Goal: Answer question/provide support: Share knowledge or assist other users

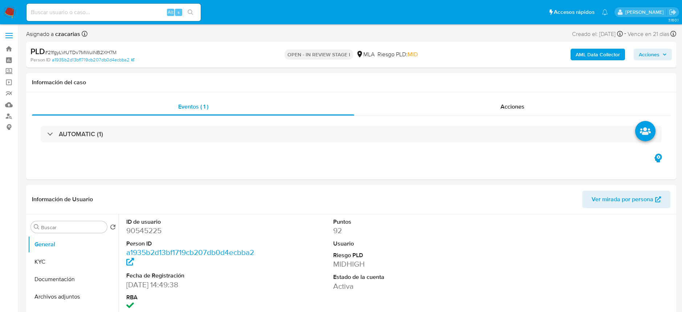
select select "10"
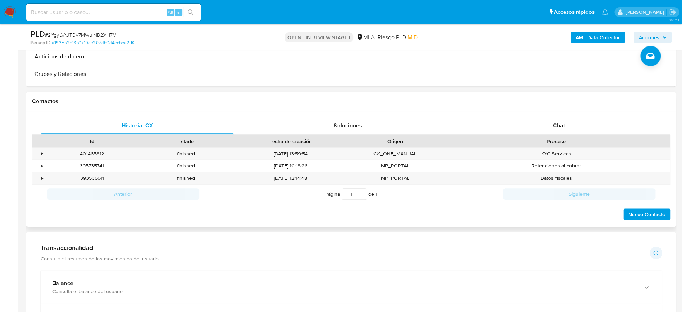
scroll to position [290, 0]
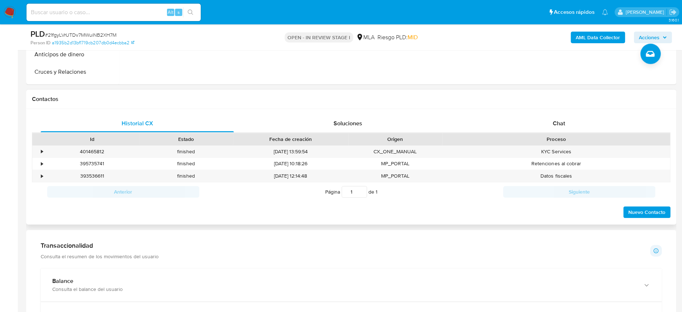
click at [578, 112] on div "Historial CX Soluciones Chat Id Estado Fecha de creación Origen Proceso • 40146…" at bounding box center [351, 167] width 650 height 116
click at [574, 115] on div "Chat" at bounding box center [558, 123] width 193 height 17
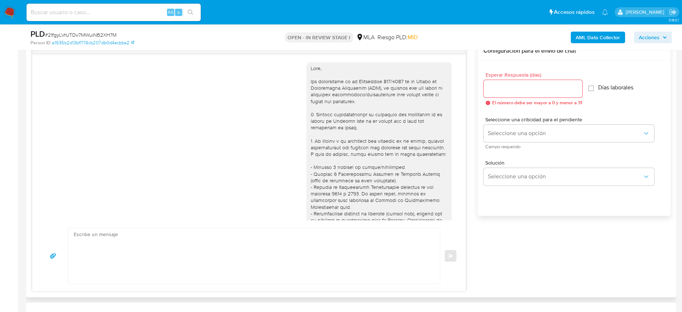
scroll to position [377, 0]
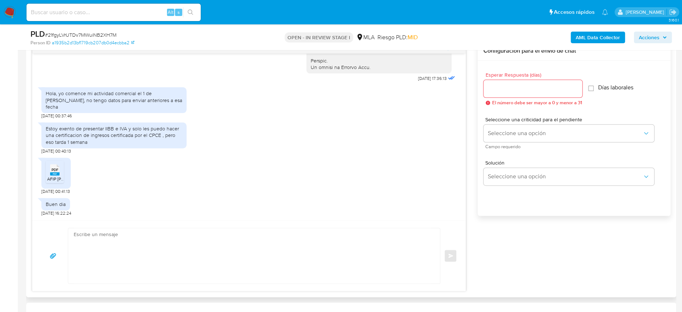
click at [48, 170] on div "PDF PDF" at bounding box center [54, 169] width 15 height 14
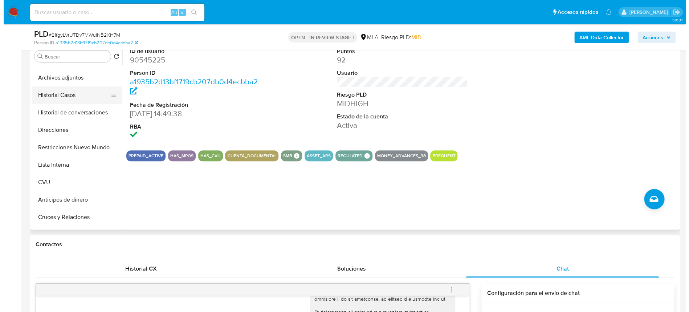
scroll to position [0, 0]
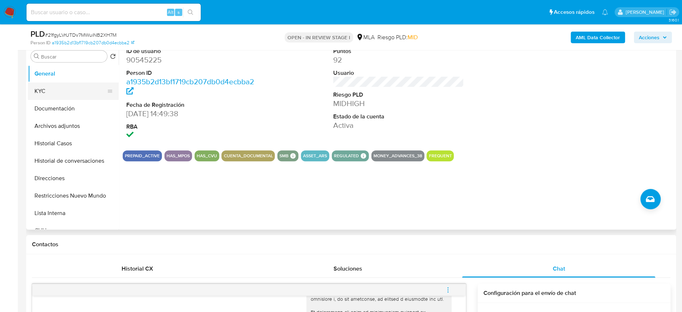
click at [59, 94] on button "KYC" at bounding box center [70, 90] width 85 height 17
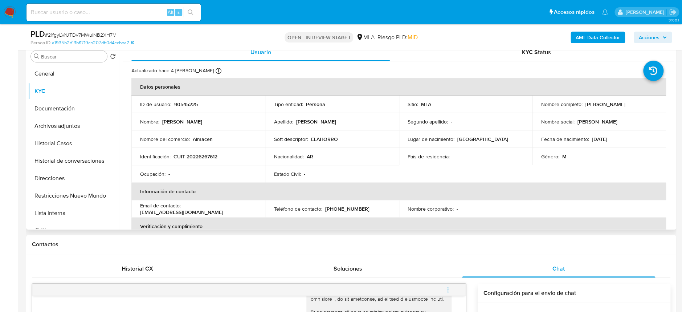
click at [202, 158] on p "CUIT 20226267612" at bounding box center [196, 156] width 44 height 7
copy p "20226267612"
click at [75, 127] on button "Archivos adjuntos" at bounding box center [70, 125] width 85 height 17
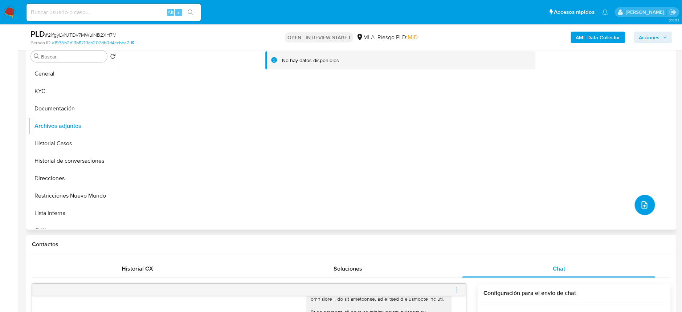
click at [640, 203] on icon "upload-file" at bounding box center [644, 204] width 9 height 9
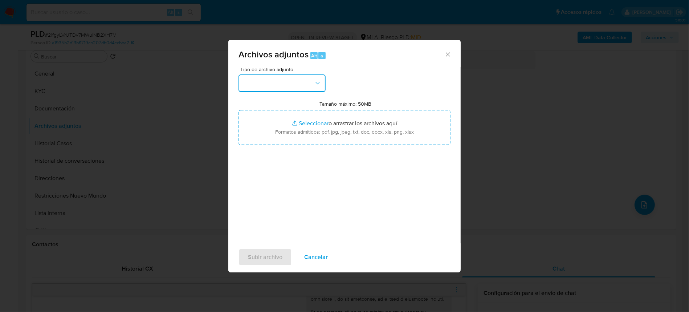
click at [298, 79] on button "button" at bounding box center [282, 82] width 87 height 17
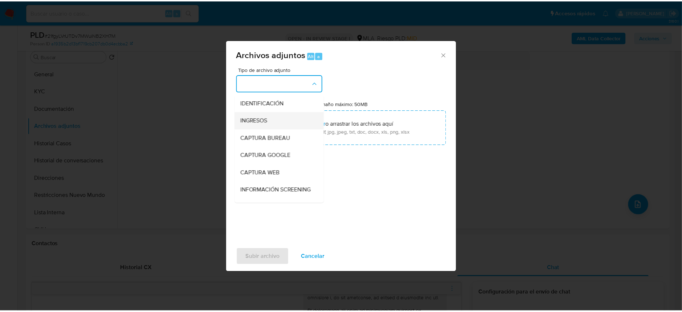
scroll to position [48, 0]
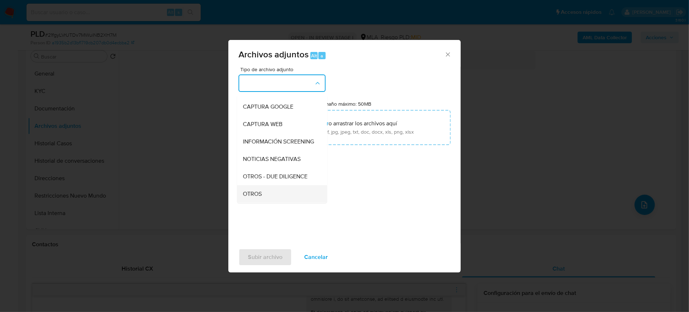
click at [266, 196] on div "OTROS" at bounding box center [280, 193] width 74 height 17
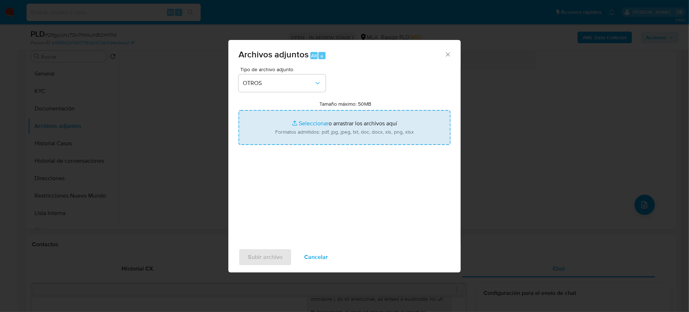
type input "C:\fakepath\Movimientos-90545225.xlsx"
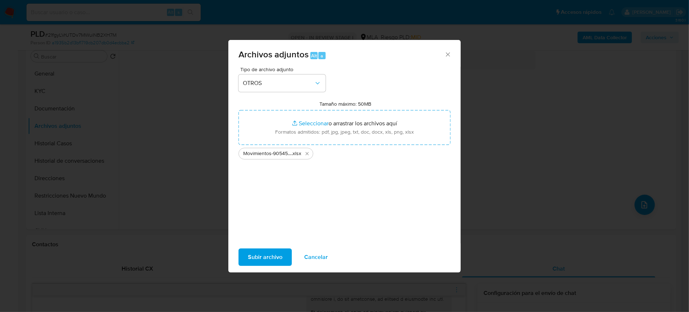
click at [270, 265] on span "Subir archivo" at bounding box center [265, 257] width 34 height 16
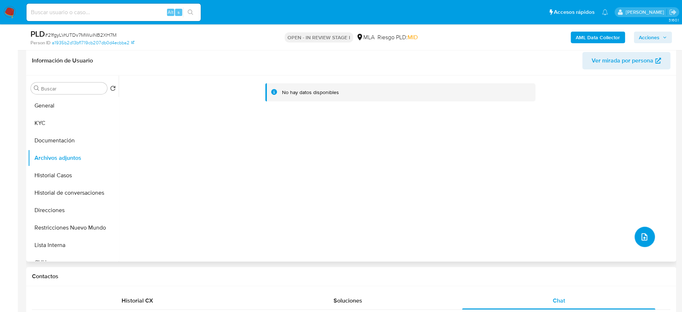
scroll to position [97, 0]
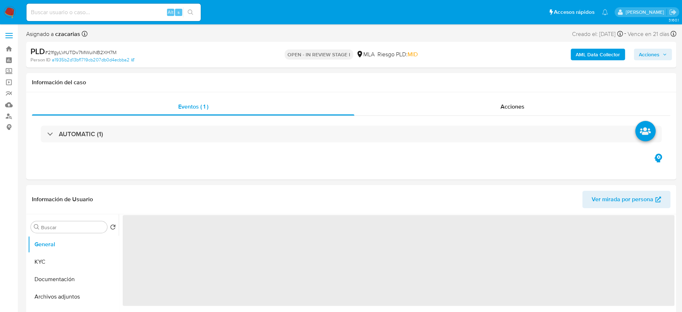
select select "10"
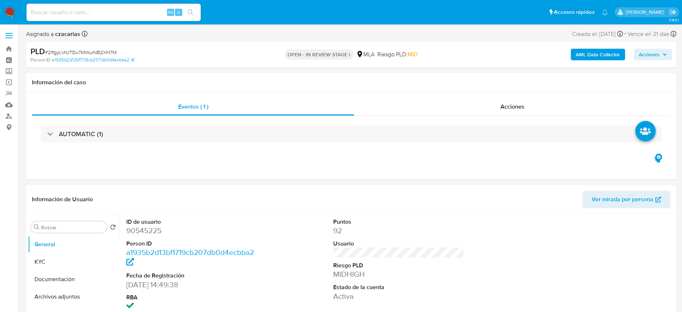
click at [597, 54] on b "AML Data Collector" at bounding box center [598, 55] width 44 height 12
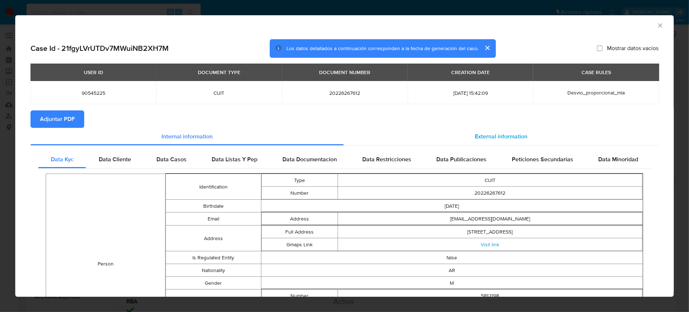
click at [475, 138] on span "External information" at bounding box center [501, 136] width 53 height 8
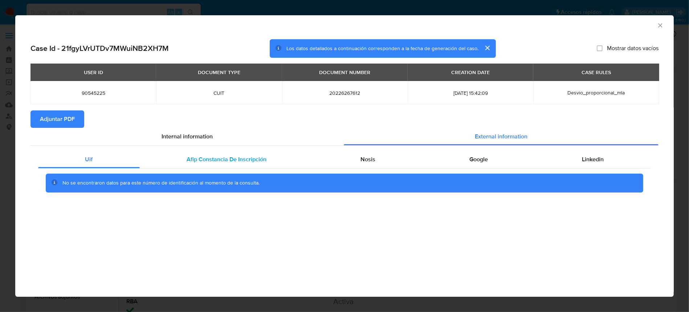
click at [215, 155] on span "Afip Constancia De Inscripción" at bounding box center [227, 159] width 80 height 8
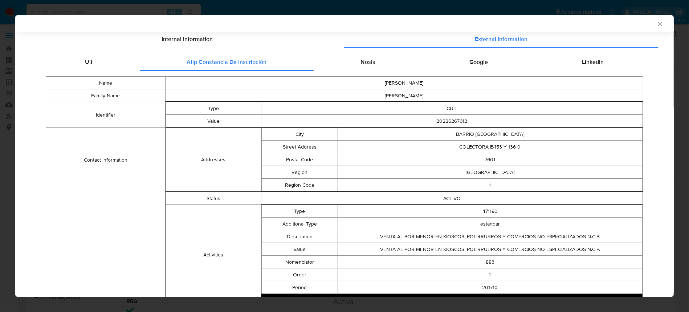
scroll to position [95, 0]
click at [381, 69] on div "Nosis" at bounding box center [368, 62] width 109 height 17
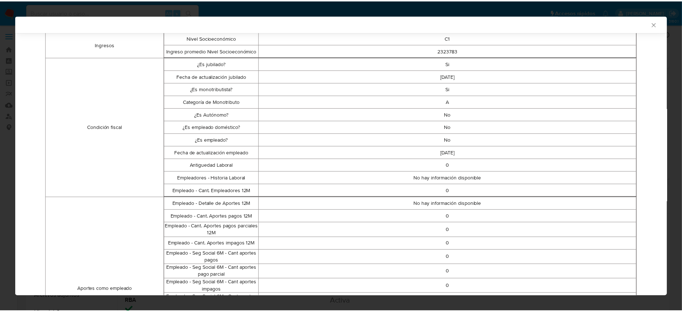
scroll to position [0, 0]
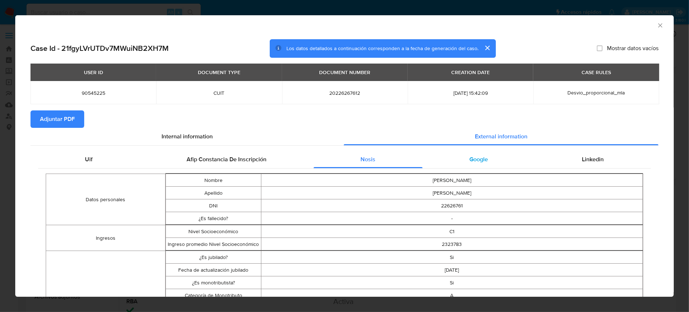
click at [480, 151] on div "Google" at bounding box center [479, 159] width 113 height 17
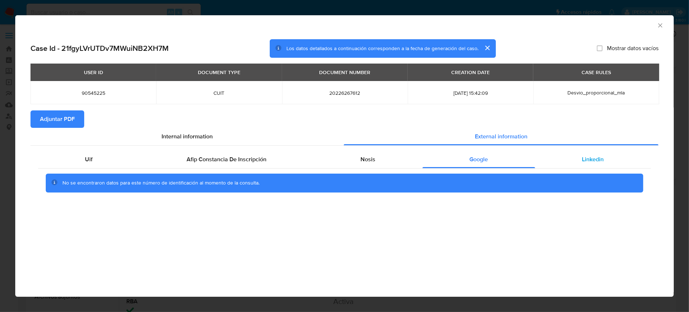
click at [578, 156] on div "Linkedin" at bounding box center [593, 159] width 116 height 17
click at [45, 120] on span "Adjuntar PDF" at bounding box center [57, 119] width 35 height 16
click at [661, 25] on icon "Cerrar ventana" at bounding box center [660, 25] width 4 height 4
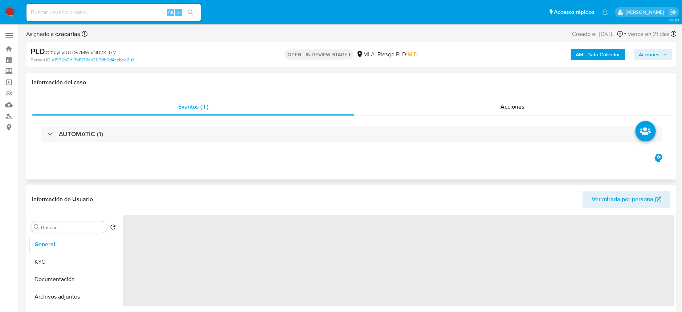
select select "10"
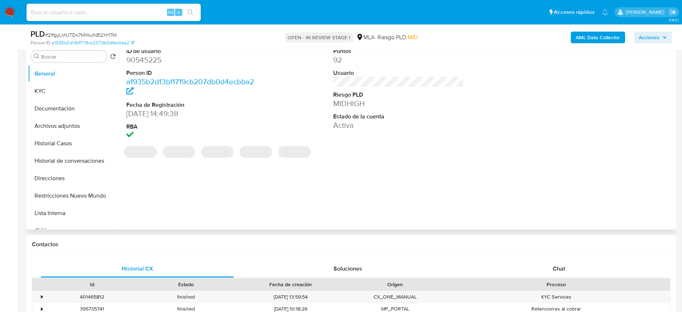
scroll to position [145, 0]
click at [553, 265] on span "Chat" at bounding box center [559, 268] width 12 height 8
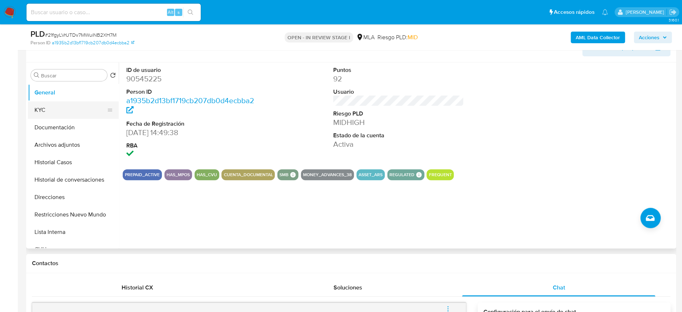
scroll to position [97, 0]
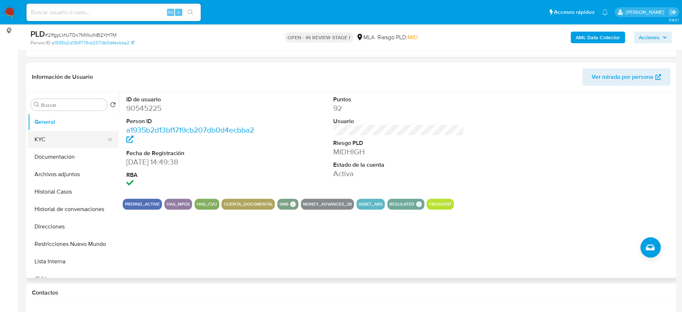
click at [68, 136] on button "KYC" at bounding box center [70, 139] width 85 height 17
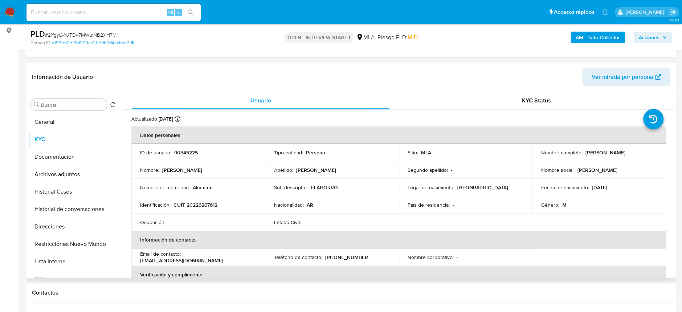
click at [198, 203] on p "CUIT 20226267612" at bounding box center [196, 205] width 44 height 7
click at [199, 205] on p "CUIT 20226267612" at bounding box center [196, 205] width 44 height 7
click at [206, 202] on p "CUIT 20226267612" at bounding box center [196, 205] width 44 height 7
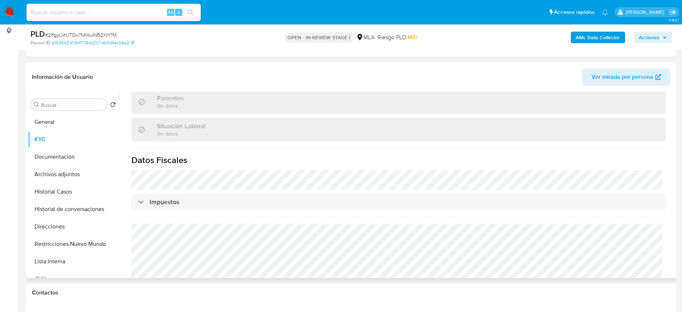
scroll to position [361, 0]
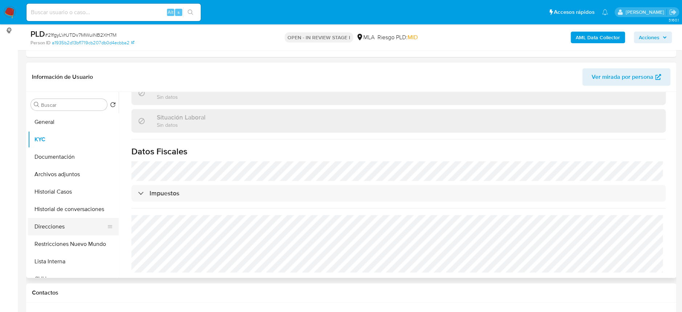
click at [62, 232] on button "Direcciones" at bounding box center [70, 226] width 85 height 17
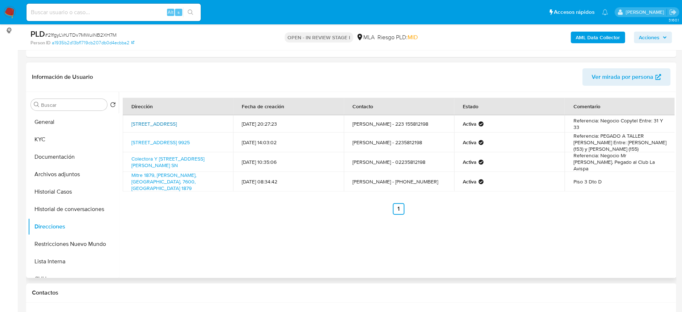
click at [164, 126] on link "Colectora 9818, Barrio Batan, Buenos Aires, 7601, Argentina 9818" at bounding box center [153, 123] width 45 height 7
click at [56, 163] on button "Documentación" at bounding box center [70, 156] width 85 height 17
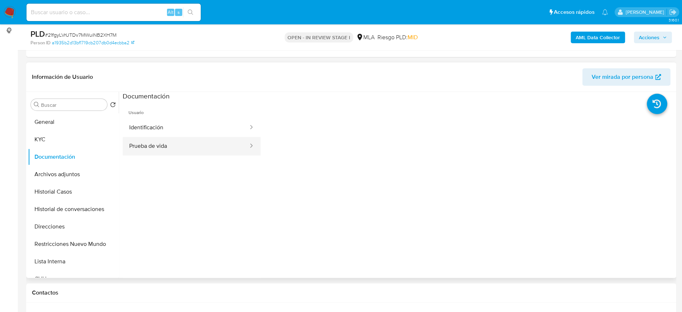
click at [166, 152] on button "Prueba de vida" at bounding box center [186, 146] width 126 height 19
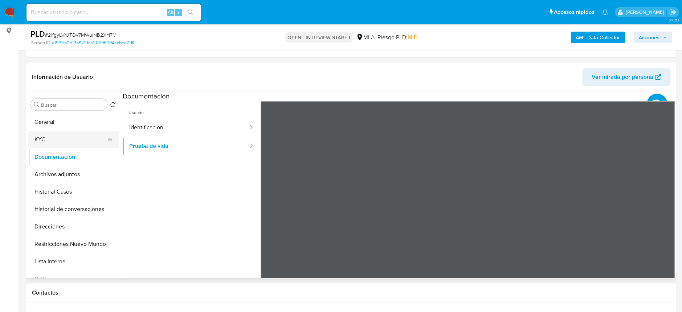
click at [85, 146] on button "KYC" at bounding box center [70, 139] width 85 height 17
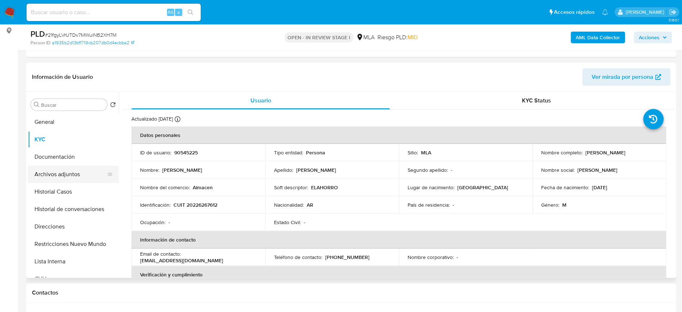
click at [66, 179] on button "Archivos adjuntos" at bounding box center [70, 174] width 85 height 17
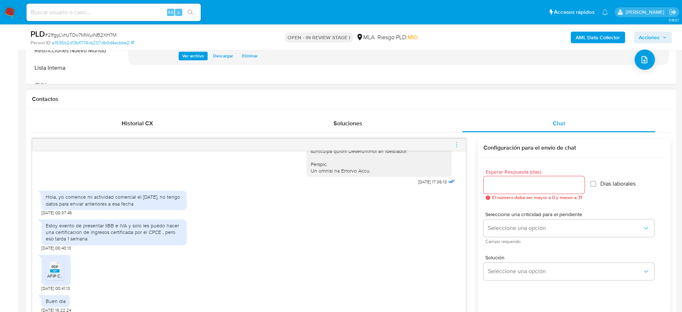
scroll to position [339, 0]
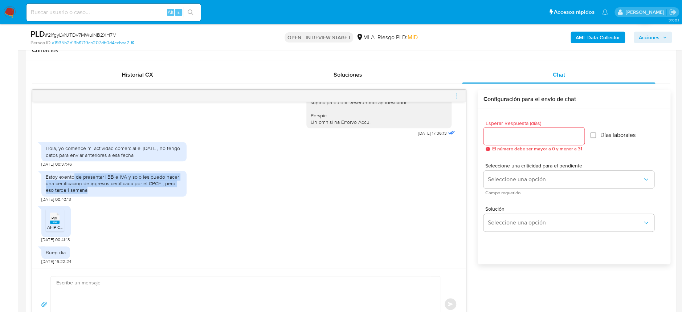
drag, startPoint x: 74, startPoint y: 177, endPoint x: 169, endPoint y: 192, distance: 96.3
click at [169, 192] on div "Estoy exento de presentar IIBB e IVA y solo les puedo hacer una certificacion d…" at bounding box center [114, 184] width 137 height 20
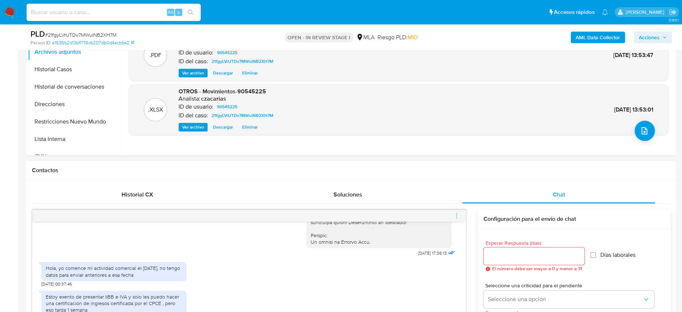
scroll to position [145, 0]
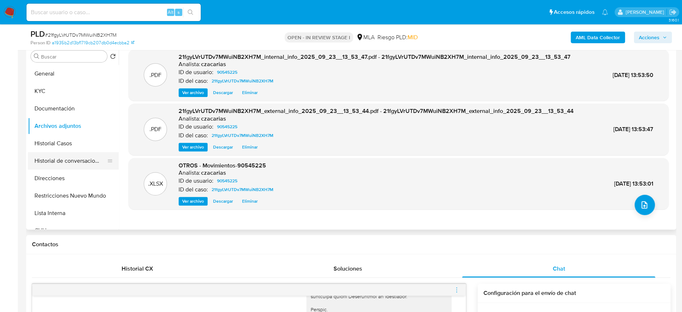
click at [56, 154] on button "Historial de conversaciones" at bounding box center [70, 160] width 85 height 17
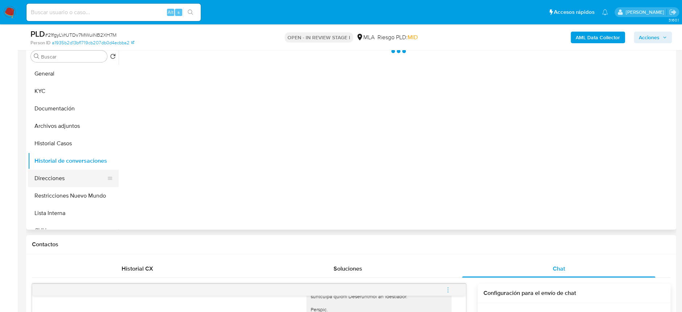
click at [62, 183] on button "Direcciones" at bounding box center [70, 178] width 85 height 17
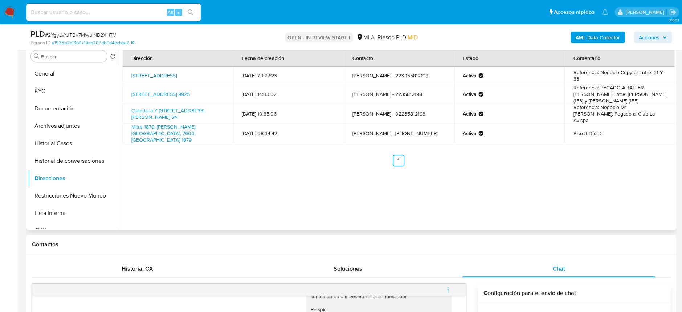
click at [176, 76] on link "Colectora 9818, Barrio Batan, Buenos Aires, 7601, Argentina 9818" at bounding box center [153, 75] width 45 height 7
drag, startPoint x: 617, startPoint y: 72, endPoint x: 634, endPoint y: 72, distance: 17.1
click at [634, 72] on td "Referencia: Negocio Copytel Entre: 31 Y 33" at bounding box center [620, 75] width 110 height 17
copy td "Copytel"
click at [322, 81] on td "23/10/2017 20:27:23" at bounding box center [288, 75] width 110 height 17
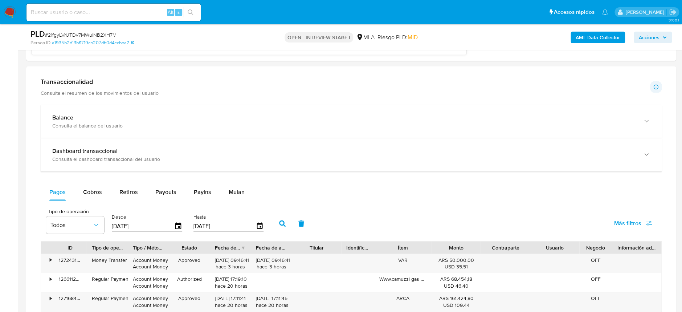
scroll to position [536, 0]
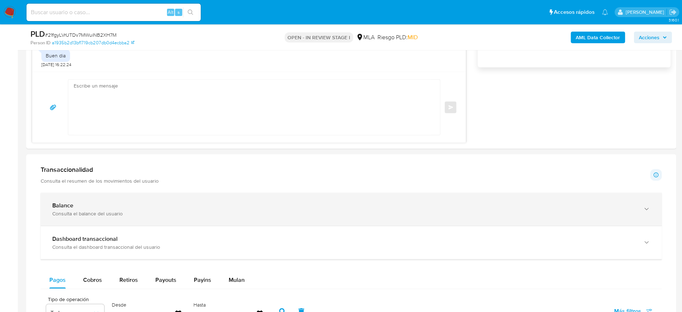
click at [179, 220] on div "Balance Consulta el balance del usuario" at bounding box center [351, 208] width 621 height 33
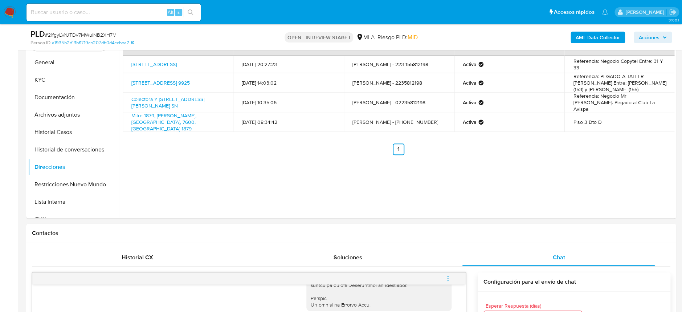
scroll to position [111, 0]
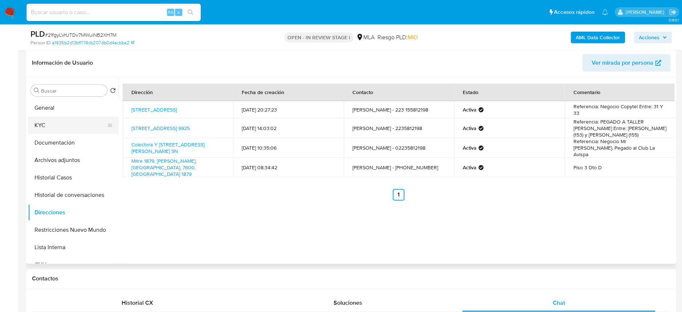
click at [44, 122] on button "KYC" at bounding box center [70, 125] width 85 height 17
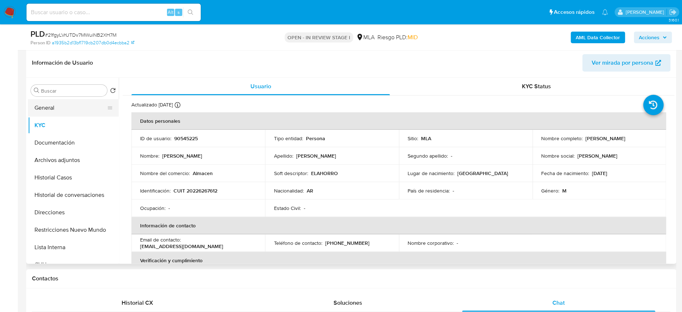
click at [49, 109] on button "General" at bounding box center [70, 107] width 85 height 17
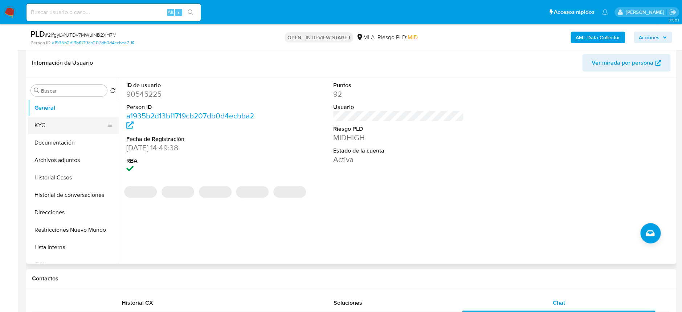
click at [48, 128] on button "KYC" at bounding box center [70, 125] width 85 height 17
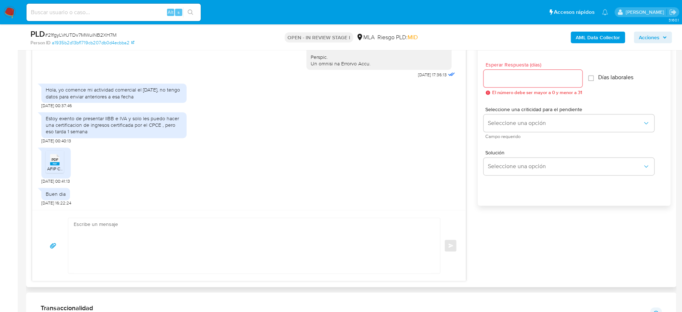
scroll to position [450, 0]
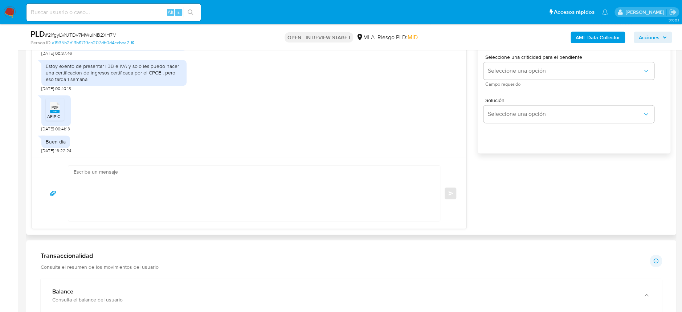
click at [224, 229] on div "Historial CX Soluciones Chat Id Estado Fecha de creación Origen Proceso • 40146…" at bounding box center [351, 92] width 650 height 285
click at [223, 174] on textarea at bounding box center [252, 193] width 357 height 55
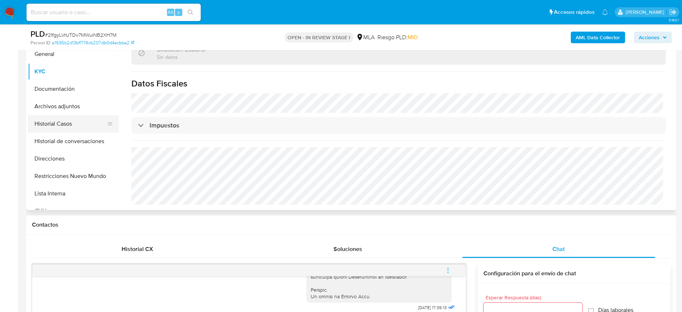
scroll to position [111, 0]
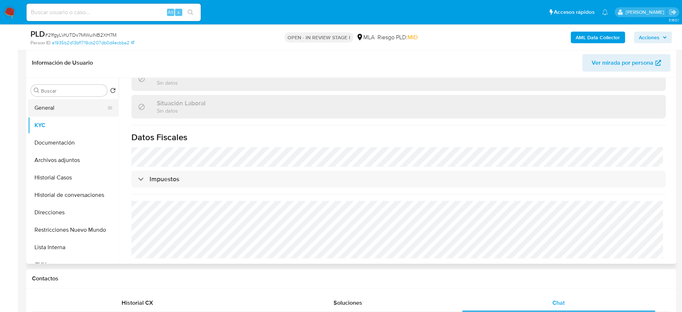
click at [45, 115] on ul "General KYC Documentación Archivos adjuntos Historial Casos Historial de conver…" at bounding box center [73, 181] width 91 height 164
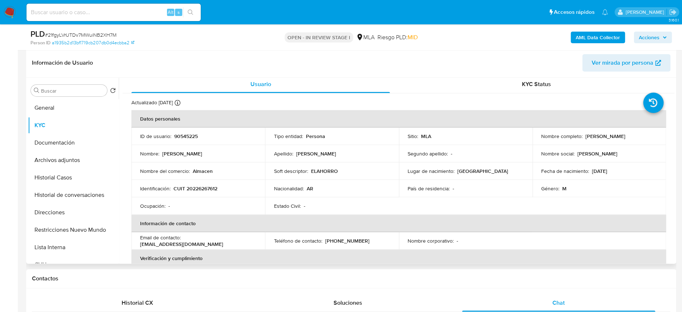
scroll to position [0, 0]
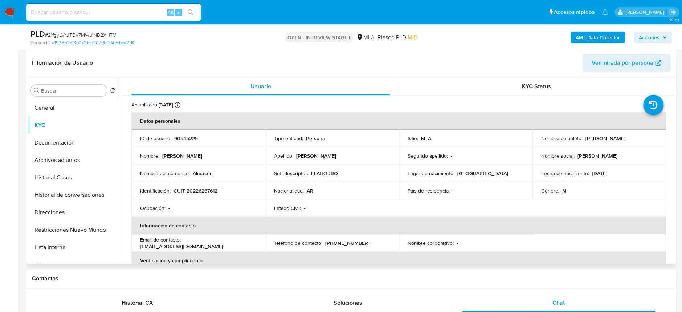
drag, startPoint x: 582, startPoint y: 137, endPoint x: 650, endPoint y: 141, distance: 68.4
click at [650, 141] on div "Nombre completo : Leonardo Javier Gonzalez" at bounding box center [599, 138] width 116 height 7
copy div "[PERSON_NAME]"
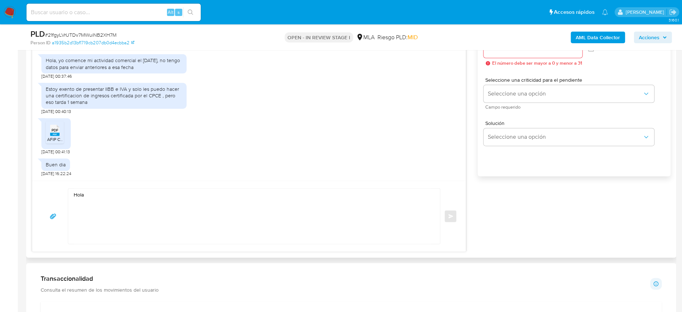
scroll to position [450, 0]
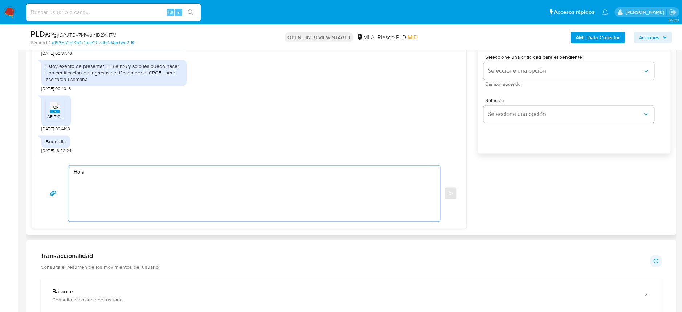
click at [158, 171] on textarea "Hola" at bounding box center [252, 193] width 357 height 55
paste textarea "[PERSON_NAME]"
paste textarea "Nos dirigimos a usted con el fin de informarle que, tras un análisis de los ing…"
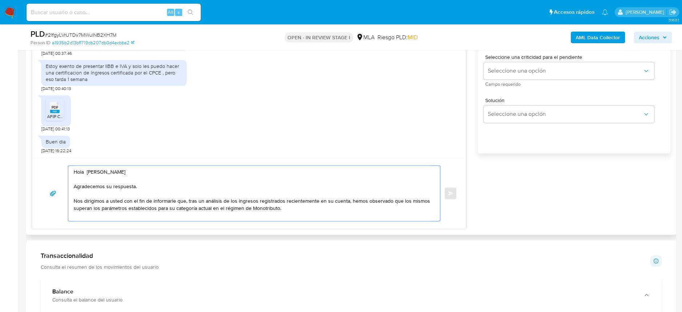
drag, startPoint x: 74, startPoint y: 172, endPoint x: 141, endPoint y: 186, distance: 67.8
click at [141, 186] on textarea "Hola Leonardo Javier Gonzalez Agradecemos su respuesta. Nos dirigimos a usted c…" at bounding box center [252, 193] width 357 height 55
drag, startPoint x: 123, startPoint y: 196, endPoint x: 330, endPoint y: 212, distance: 207.6
click at [330, 212] on textarea "Hola Leonardo Javier Gonzalez Agradecemos su respuesta. Nos dirigimos a usted c…" at bounding box center [252, 193] width 357 height 55
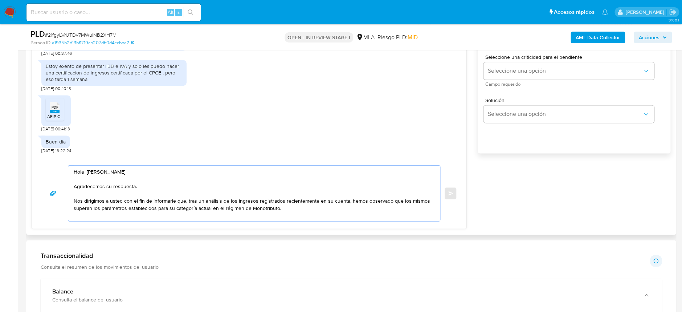
click at [330, 212] on textarea "Hola Leonardo Javier Gonzalez Agradecemos su respuesta. Nos dirigimos a usted c…" at bounding box center [252, 193] width 357 height 55
paste textarea "realizar la correspondiente recategorización"
click at [279, 209] on textarea "Hola Leonardo Javier Gonzalez Agradecemos su respuesta. Nos dirigimos a usted c…" at bounding box center [252, 193] width 357 height 55
click at [350, 210] on textarea "Hola Leonardo Javier Gonzalez Agradecemos su respuesta. Nos dirigimos a usted c…" at bounding box center [252, 193] width 357 height 55
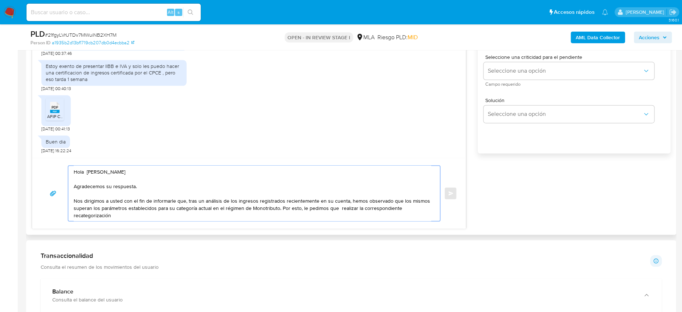
click at [345, 210] on textarea "Hola Leonardo Javier Gonzalez Agradecemos su respuesta. Nos dirigimos a usted c…" at bounding box center [252, 193] width 357 height 55
drag, startPoint x: 336, startPoint y: 209, endPoint x: 354, endPoint y: 208, distance: 18.2
click at [354, 208] on textarea "Hola Leonardo Javier Gonzalez Agradecemos su respuesta. Nos dirigimos a usted c…" at bounding box center [252, 193] width 357 height 55
click at [349, 213] on textarea "Hola Leonardo Javier Gonzalez Agradecemos su respuesta. Nos dirigimos a usted c…" at bounding box center [252, 193] width 357 height 55
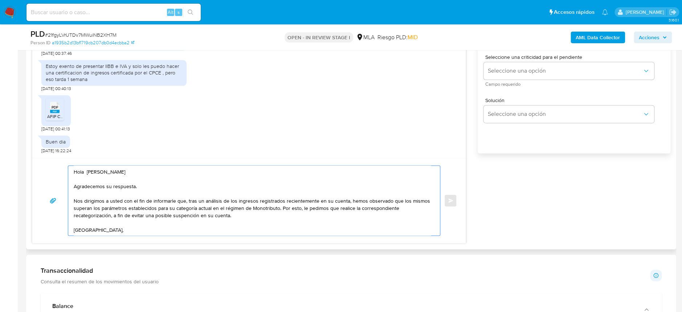
scroll to position [2, 0]
drag, startPoint x: 147, startPoint y: 234, endPoint x: 63, endPoint y: 173, distance: 103.4
click at [63, 173] on div "Hola Leonardo Javier Gonzalez Agradecemos su respuesta. Nos dirigimos a usted c…" at bounding box center [249, 201] width 416 height 73
click at [182, 216] on textarea "Hola Leonardo Javier Gonzalez Agradecemos su respuesta. Nos dirigimos a usted c…" at bounding box center [252, 202] width 357 height 73
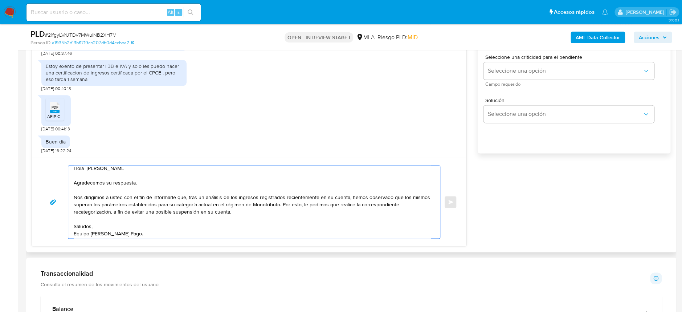
drag, startPoint x: 160, startPoint y: 228, endPoint x: 86, endPoint y: 186, distance: 85.0
click at [85, 188] on textarea "Hola Leonardo Javier Gonzalez Agradecemos su respuesta. Nos dirigimos a usted c…" at bounding box center [252, 202] width 357 height 73
drag, startPoint x: 74, startPoint y: 168, endPoint x: 151, endPoint y: 235, distance: 101.7
click at [151, 235] on textarea "Hola Leonardo Javier Gonzalez Agradecemos su respuesta. Nos dirigimos a usted c…" at bounding box center [252, 202] width 357 height 73
click at [166, 222] on textarea "Hola Leonardo Javier Gonzalez Agradecemos su respuesta. Nos dirigimos a usted c…" at bounding box center [252, 202] width 357 height 73
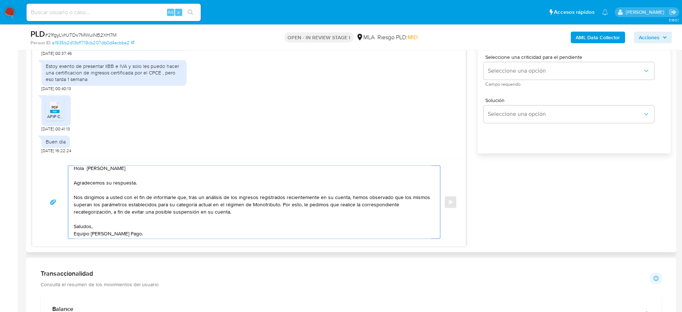
click at [150, 233] on textarea "Hola Leonardo Javier Gonzalez Agradecemos su respuesta. Nos dirigimos a usted c…" at bounding box center [252, 202] width 357 height 73
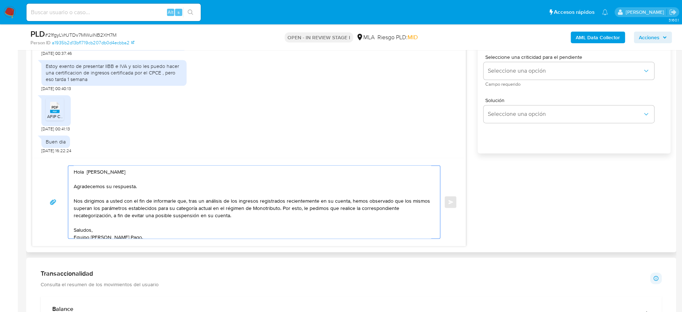
drag, startPoint x: 230, startPoint y: 213, endPoint x: 63, endPoint y: 166, distance: 173.2
click at [63, 166] on div "Hola Leonardo Javier Gonzalez Agradecemos su respuesta. Nos dirigimos a usted c…" at bounding box center [249, 201] width 416 height 73
paste textarea "Leonardo Javier González, Gracias por su respuesta. Le escribimos para informar…"
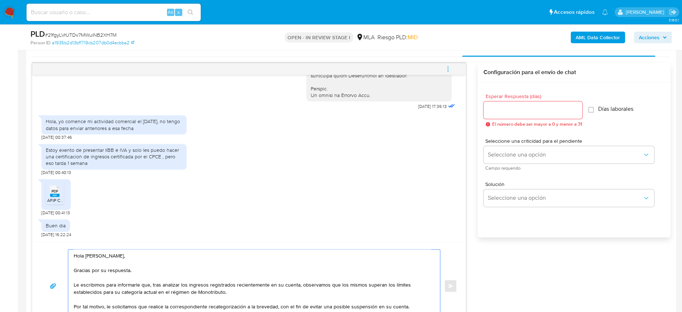
scroll to position [387, 0]
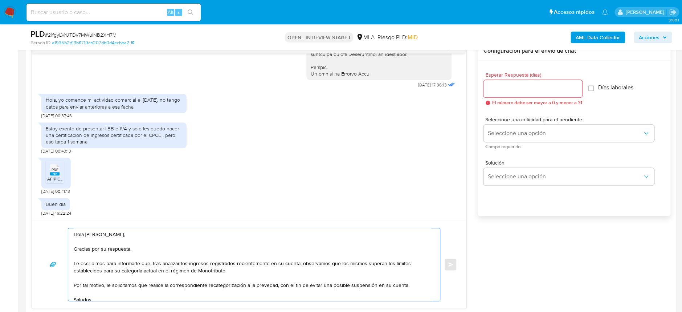
drag, startPoint x: 114, startPoint y: 262, endPoint x: 313, endPoint y: 266, distance: 198.7
click at [313, 266] on textarea "Hola Leonardo Javier González, Gracias por su respuesta. Le escribimos para inf…" at bounding box center [252, 264] width 357 height 73
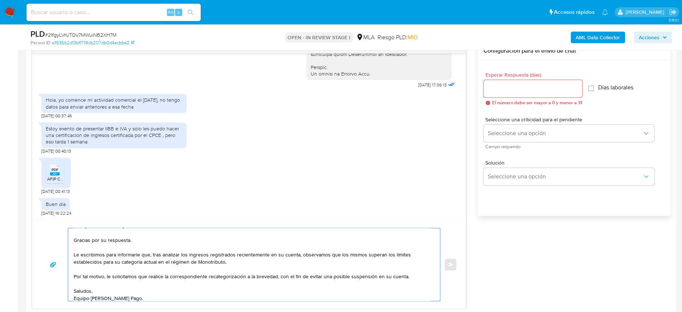
scroll to position [11, 0]
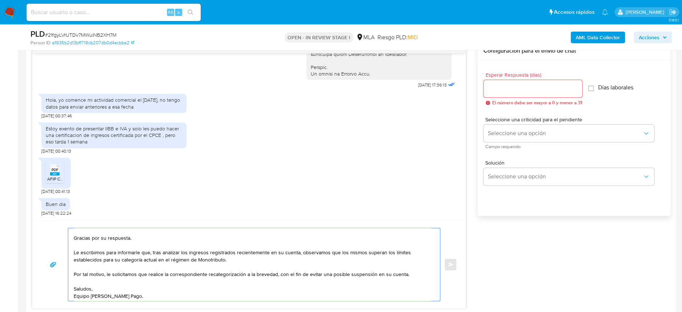
drag, startPoint x: 76, startPoint y: 271, endPoint x: 266, endPoint y: 269, distance: 189.9
click at [266, 269] on textarea "Hola Leonardo Javier González, Gracias por su respuesta. Le escribimos para inf…" at bounding box center [252, 264] width 357 height 73
click at [264, 272] on textarea "Hola Leonardo Javier González, Gracias por su respuesta. Le escribimos para inf…" at bounding box center [252, 264] width 357 height 73
click at [260, 275] on textarea "Hola Leonardo Javier González, Gracias por su respuesta. Le escribimos para inf…" at bounding box center [252, 264] width 357 height 73
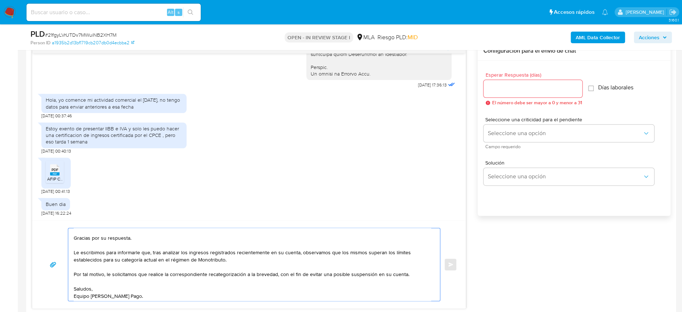
drag, startPoint x: 279, startPoint y: 273, endPoint x: 409, endPoint y: 273, distance: 129.6
click at [409, 273] on textarea "Hola Leonardo Javier González, Gracias por su respuesta. Le escribimos para inf…" at bounding box center [252, 264] width 357 height 73
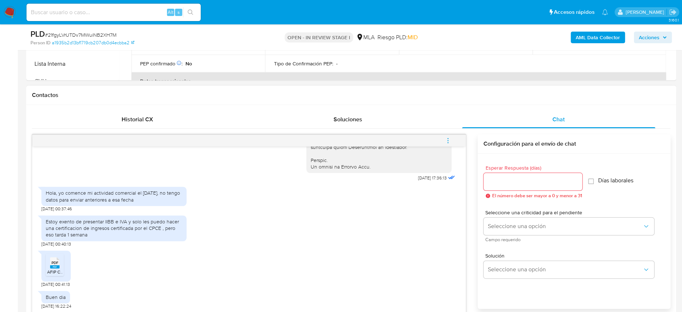
scroll to position [290, 0]
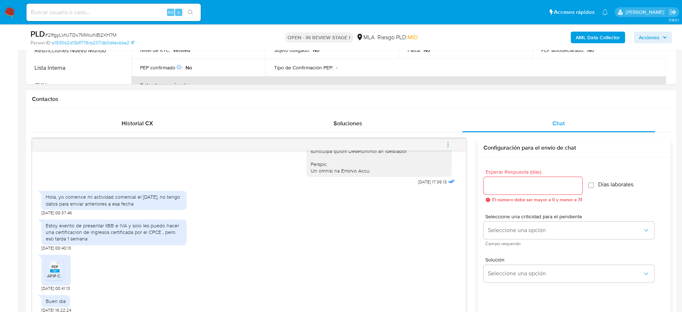
type textarea "Hola Leonardo Javier González, Gracias por su respuesta. Le escribimos para inf…"
click at [527, 181] on input "Esperar Respuesta (días)" at bounding box center [533, 185] width 99 height 9
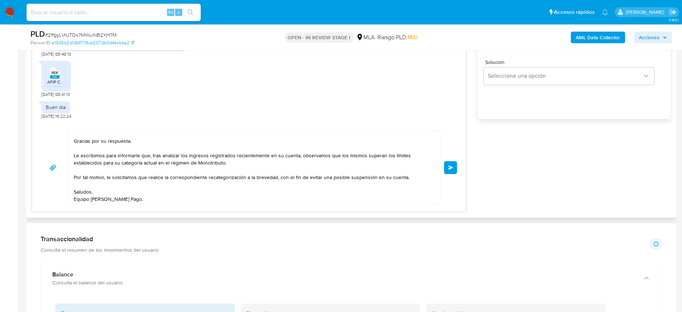
scroll to position [0, 0]
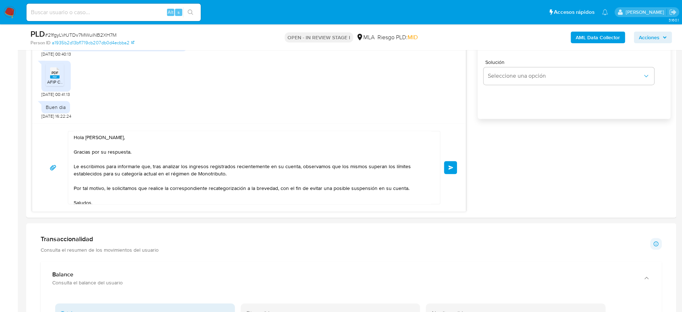
type input "0"
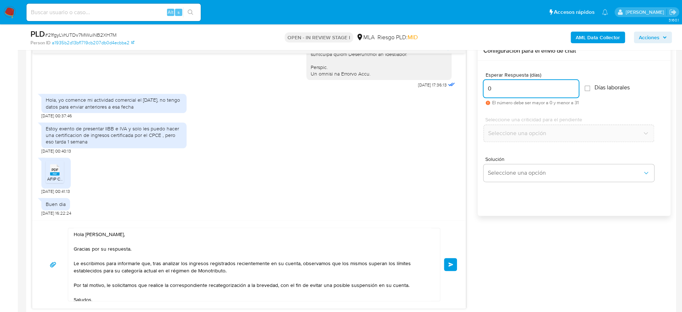
click at [451, 267] on button "Enviar" at bounding box center [450, 264] width 13 height 13
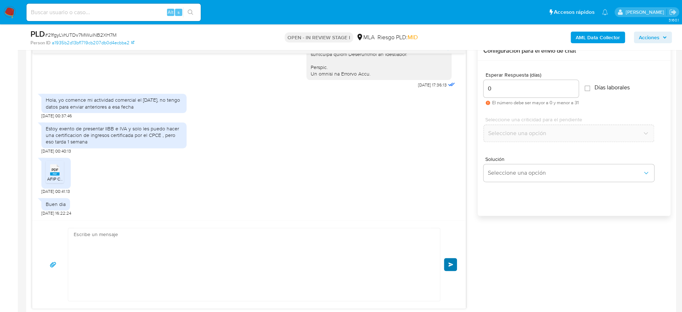
scroll to position [497, 0]
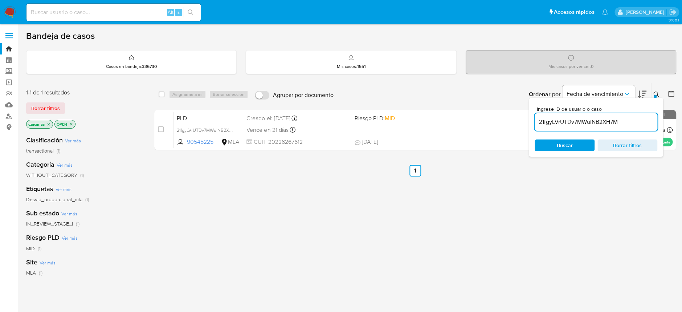
drag, startPoint x: 0, startPoint y: 0, endPoint x: 12, endPoint y: 16, distance: 19.9
click at [12, 16] on img at bounding box center [10, 12] width 12 height 12
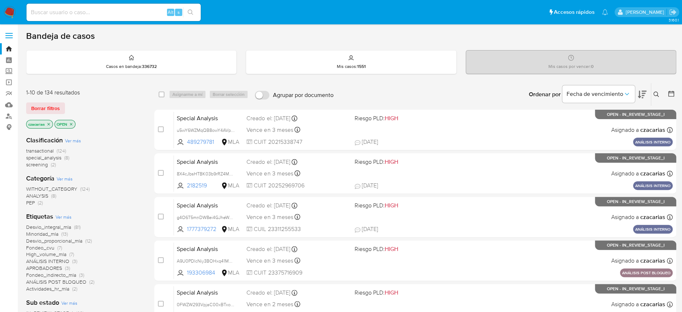
scroll to position [48, 0]
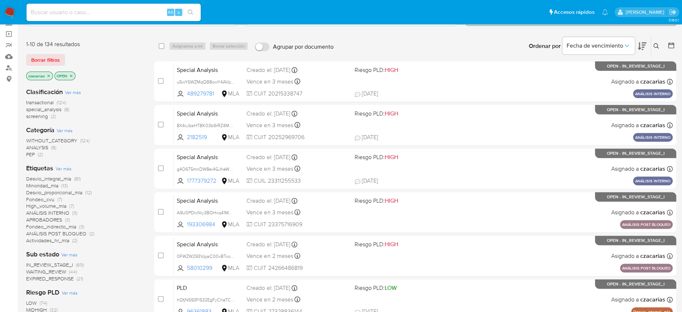
click at [668, 44] on icon at bounding box center [671, 45] width 7 height 7
click at [673, 40] on div at bounding box center [669, 46] width 13 height 23
click at [672, 46] on icon at bounding box center [671, 45] width 7 height 7
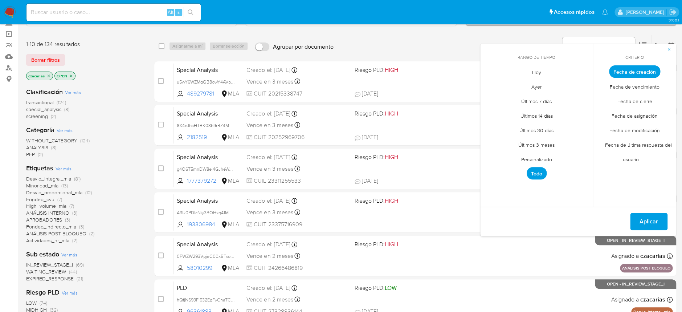
click at [547, 158] on span "Personalizado" at bounding box center [537, 159] width 46 height 15
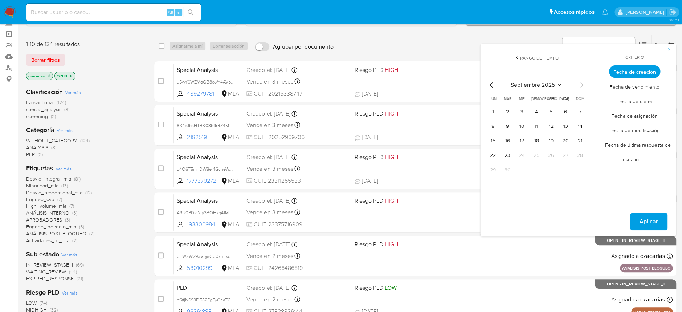
click at [497, 86] on div "septiembre 2025" at bounding box center [536, 85] width 99 height 9
click at [493, 88] on icon "Mes anterior" at bounding box center [491, 85] width 9 height 9
click at [556, 112] on button "1" at bounding box center [551, 112] width 12 height 12
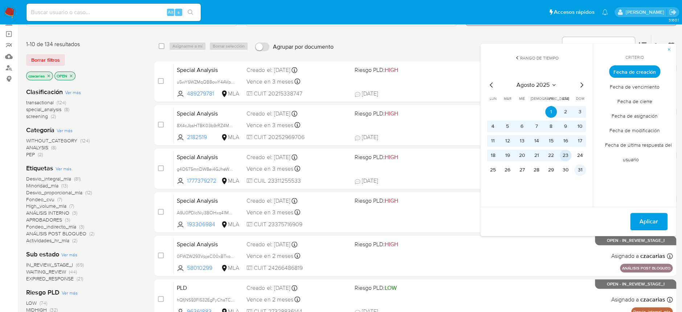
click at [574, 169] on tr "25 26 27 28 29 30 31" at bounding box center [536, 170] width 99 height 12
click at [582, 169] on button "31" at bounding box center [580, 170] width 12 height 12
click at [665, 221] on button "Aplicar" at bounding box center [648, 221] width 37 height 17
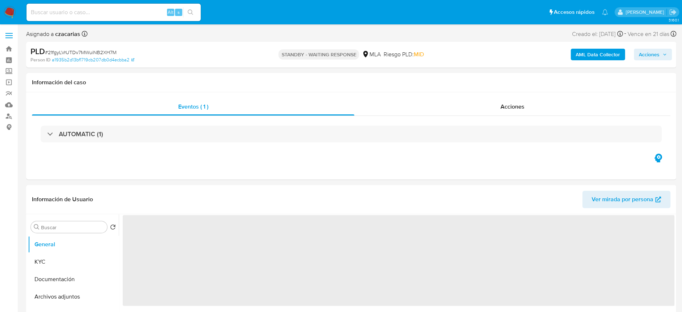
select select "10"
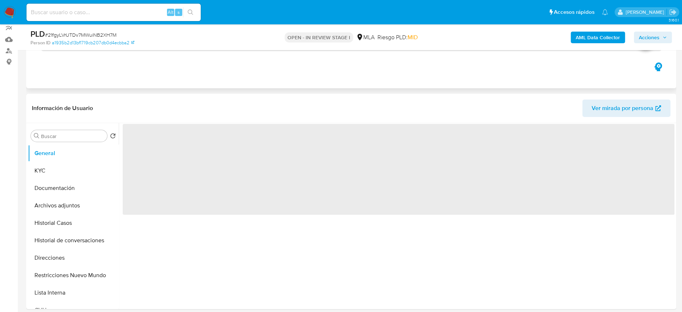
scroll to position [194, 0]
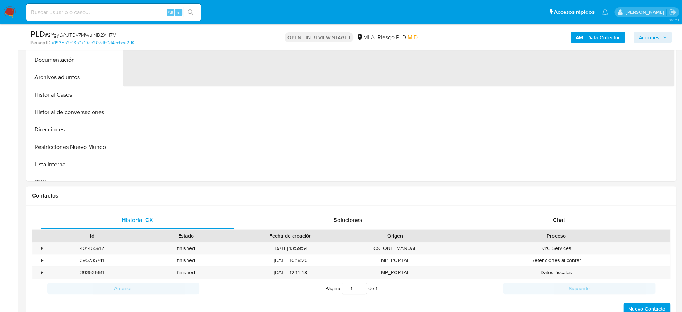
select select "10"
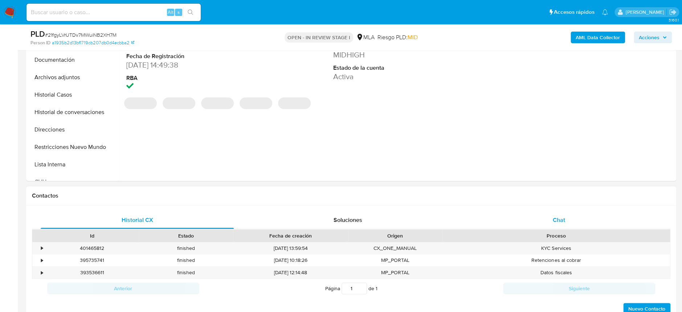
click at [582, 211] on div "Chat" at bounding box center [558, 219] width 193 height 17
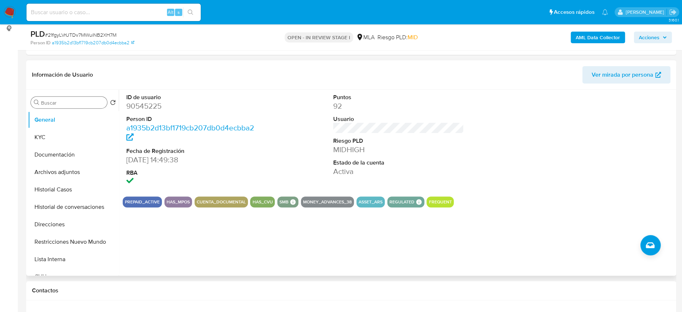
scroll to position [48, 0]
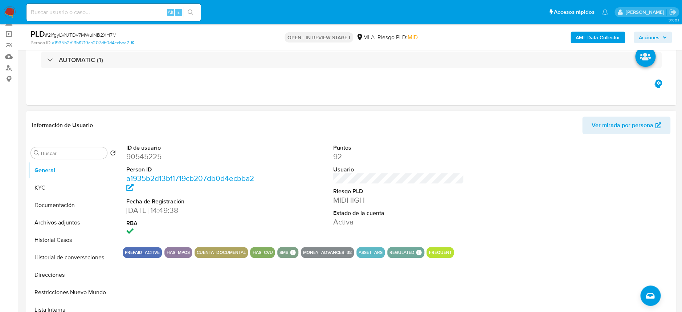
click at [125, 153] on div "ID de usuario 90545225 Person ID a1935b2d13bf1719cb207db0d4ecbba2 Fecha de Regi…" at bounding box center [192, 190] width 138 height 101
copy dd "90545225"
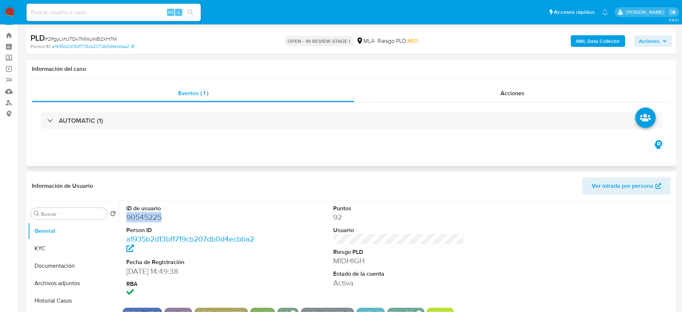
scroll to position [0, 0]
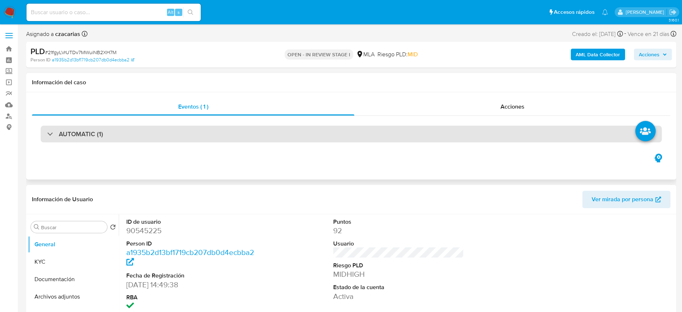
click at [189, 130] on div "AUTOMATIC (1)" at bounding box center [351, 134] width 621 height 17
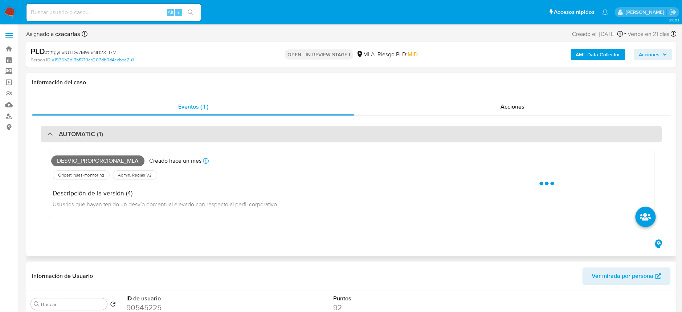
click at [189, 130] on div "AUTOMATIC (1)" at bounding box center [351, 134] width 621 height 17
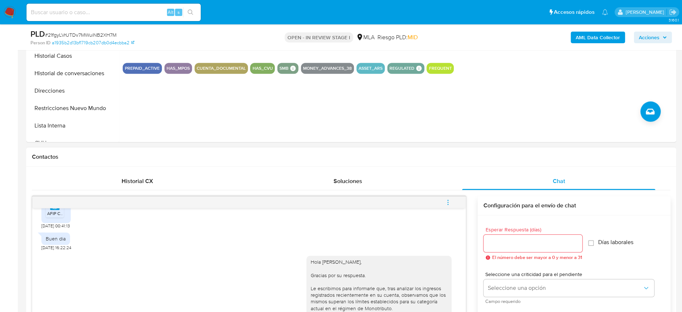
scroll to position [290, 0]
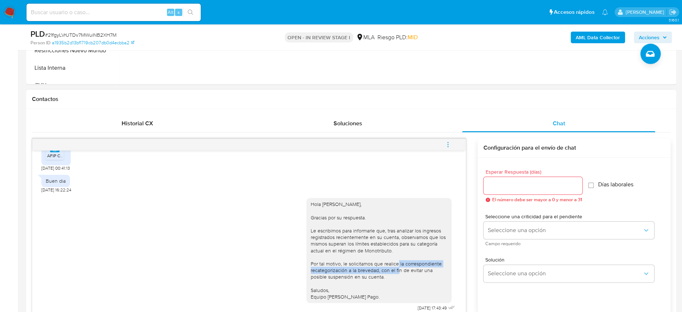
drag, startPoint x: 367, startPoint y: 263, endPoint x: 372, endPoint y: 270, distance: 8.1
click at [372, 270] on div "Hola Leonardo Javier González, Gracias por su respuesta. Le escribimos para inf…" at bounding box center [379, 250] width 137 height 99
copy div "que realice la correspondiente recategorización a la brevedad"
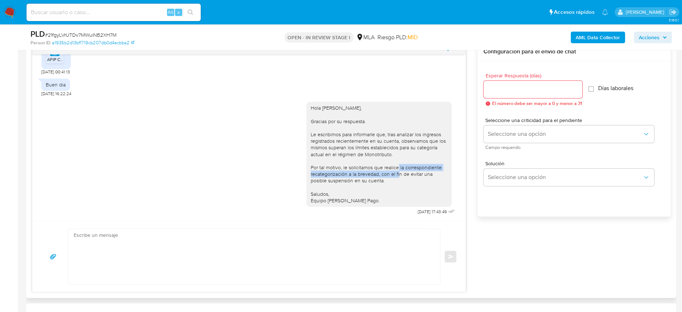
scroll to position [339, 0]
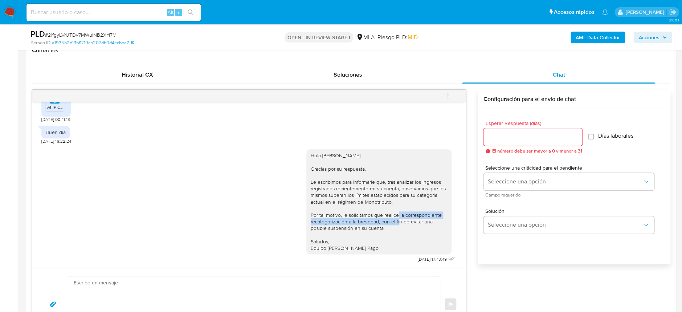
click at [444, 92] on button "menu-action" at bounding box center [448, 95] width 24 height 17
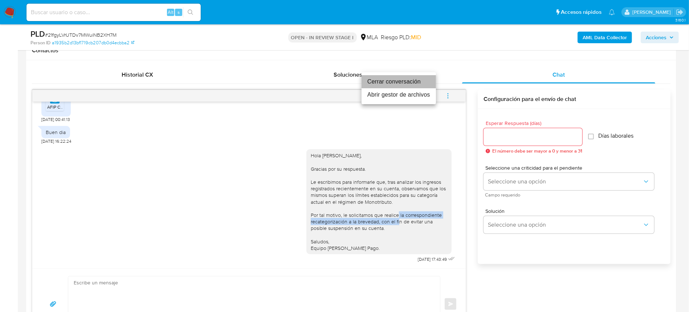
click at [403, 84] on li "Cerrar conversación" at bounding box center [399, 81] width 74 height 13
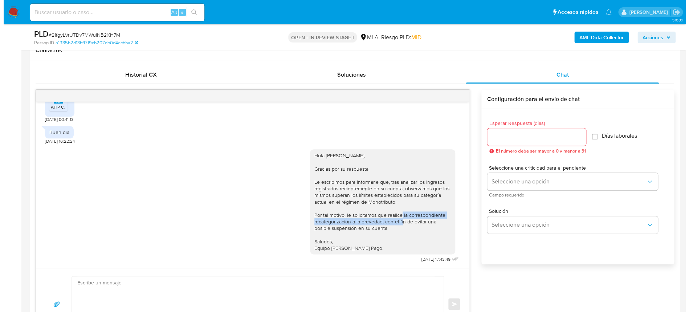
scroll to position [97, 0]
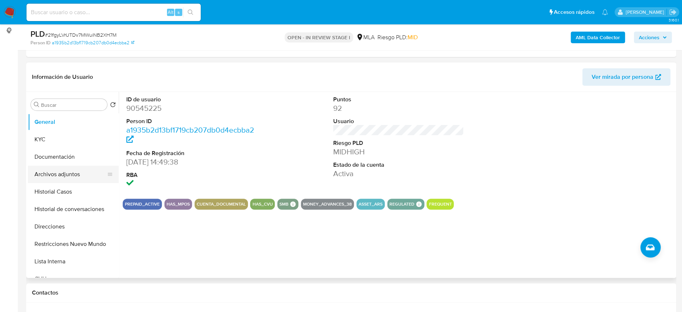
click at [61, 174] on button "Archivos adjuntos" at bounding box center [70, 174] width 85 height 17
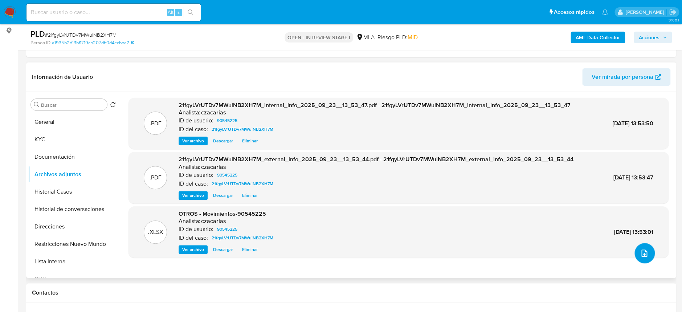
click at [636, 251] on button "upload-file" at bounding box center [645, 253] width 20 height 20
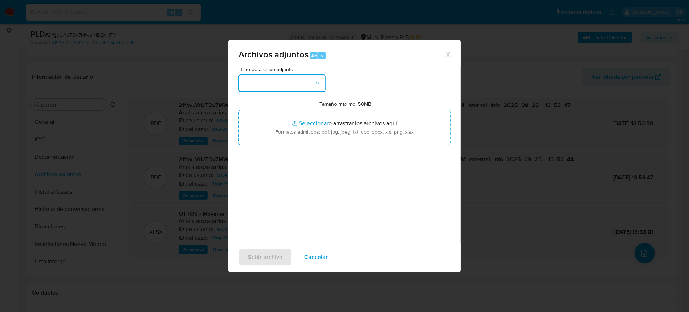
click at [301, 84] on button "button" at bounding box center [282, 82] width 87 height 17
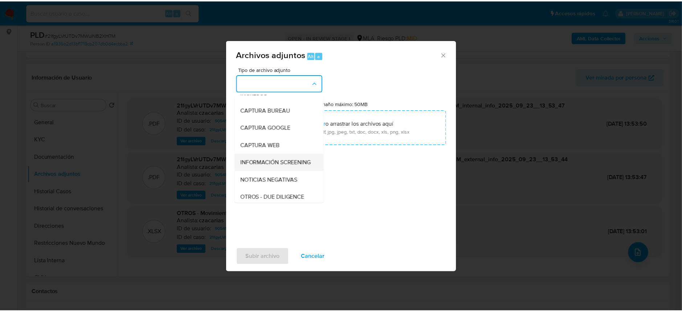
scroll to position [48, 0]
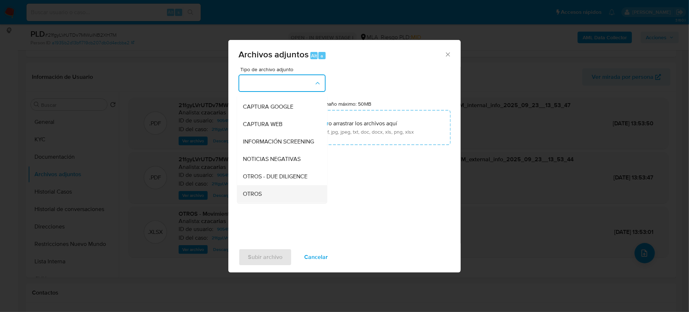
click at [260, 198] on span "OTROS" at bounding box center [252, 193] width 19 height 7
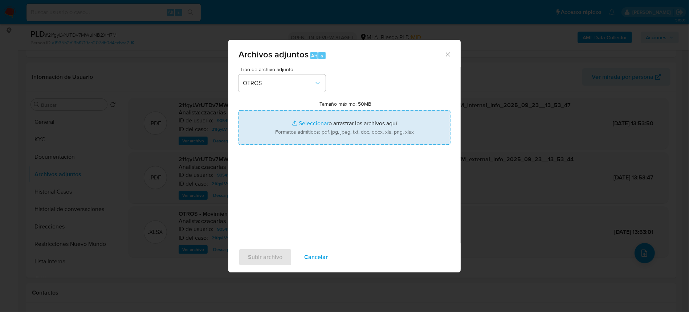
type input "C:\fakepath\Caselog 21fgyLVrUTDv7MWuiNB2XH7M_2025_08_19_15_34_04.docx"
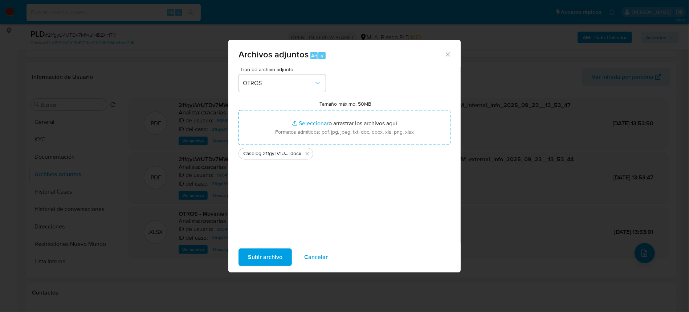
click at [270, 265] on span "Subir archivo" at bounding box center [265, 257] width 34 height 16
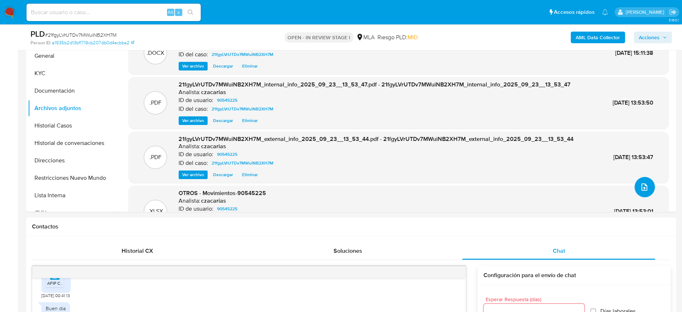
scroll to position [0, 0]
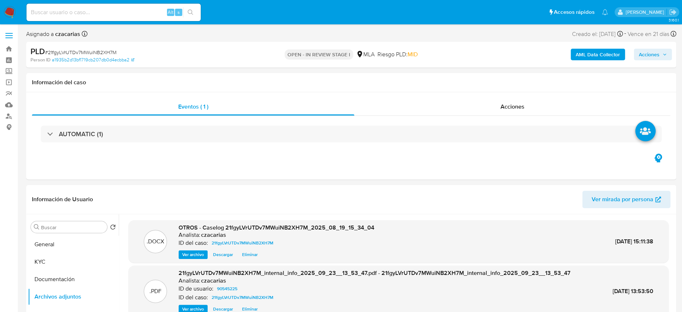
click at [655, 56] on span "Acciones" at bounding box center [649, 55] width 21 height 12
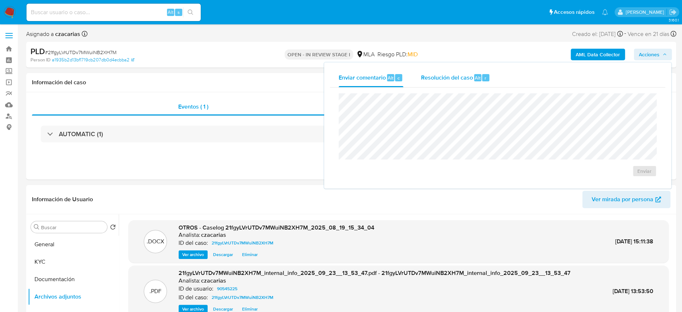
click at [448, 71] on div "Resolución del caso Alt r" at bounding box center [455, 77] width 69 height 19
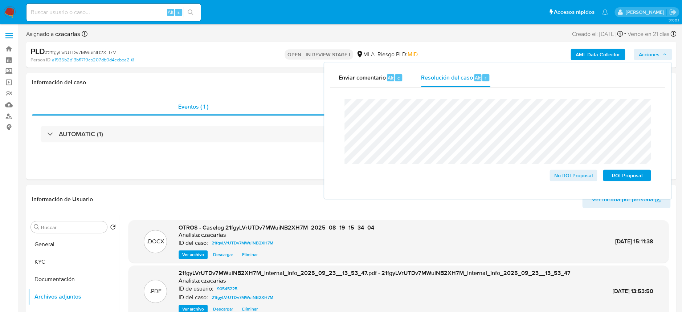
click at [74, 52] on span "# 21fgyLVrUTDv7MWuiNB2XH7M" at bounding box center [81, 52] width 72 height 7
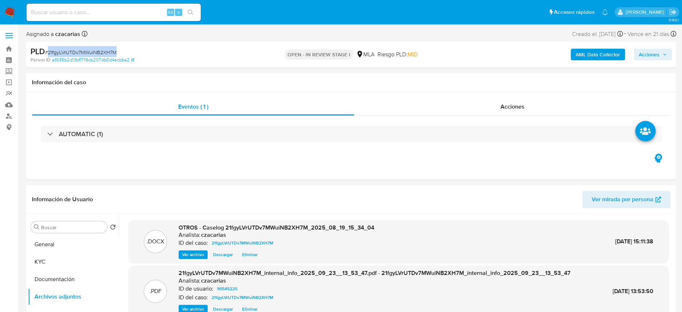
click at [74, 52] on span "# 21fgyLVrUTDv7MWuiNB2XH7M" at bounding box center [81, 52] width 72 height 7
copy span "21fgyLVrUTDv7MWuiNB2XH7M"
click at [628, 54] on div "AML Data Collector Acciones" at bounding box center [566, 54] width 212 height 17
click at [640, 52] on span "Acciones" at bounding box center [649, 55] width 21 height 12
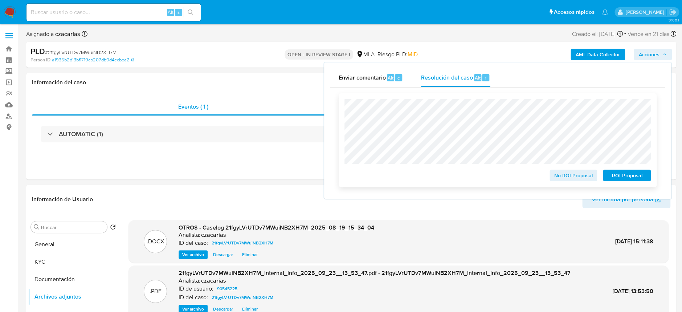
click at [567, 177] on span "No ROI Proposal" at bounding box center [574, 175] width 38 height 10
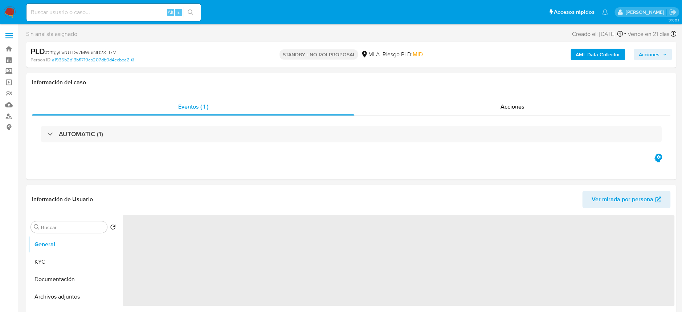
select select "10"
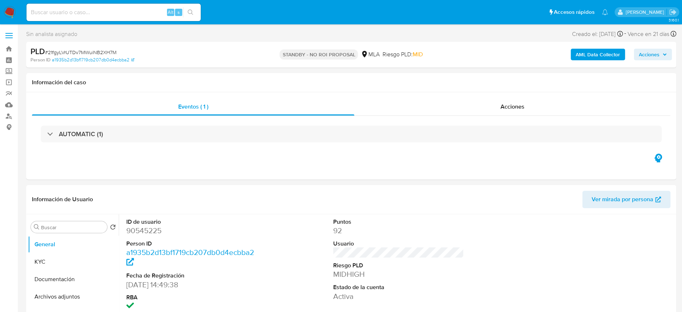
click at [10, 12] on img at bounding box center [10, 12] width 12 height 12
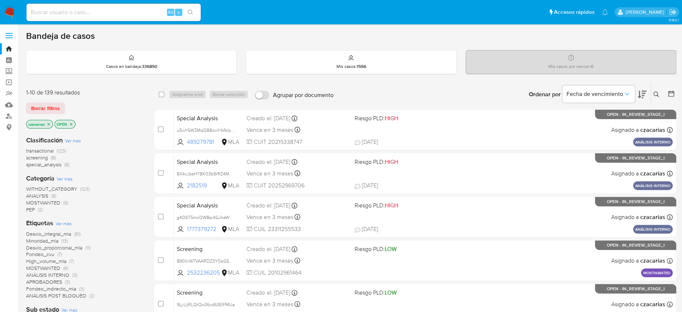
drag, startPoint x: 123, startPoint y: 17, endPoint x: 127, endPoint y: 13, distance: 6.7
click at [124, 16] on div "Alt s" at bounding box center [114, 12] width 174 height 17
click at [141, 9] on input at bounding box center [114, 12] width 174 height 9
paste input "sASiZ4nAT9vIE4T6WliqJuri"
type input "sASiZ4nAT9vIE4T6WliqJuri"
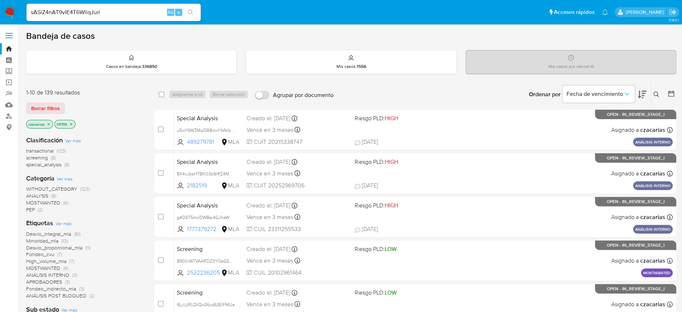
click at [186, 5] on div "sASiZ4nAT9vIE4T6WliqJuri Alt s" at bounding box center [114, 12] width 174 height 17
click at [190, 9] on icon "search-icon" at bounding box center [190, 11] width 5 height 5
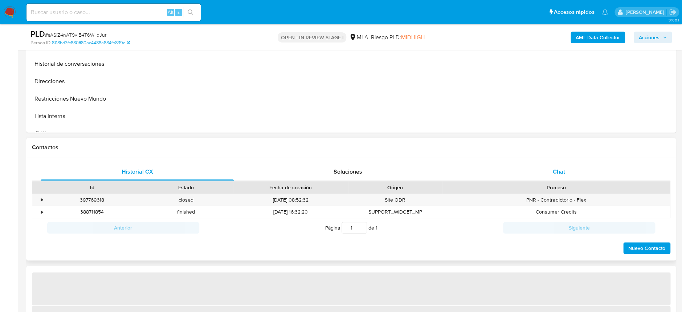
click at [549, 171] on div "Chat" at bounding box center [558, 171] width 193 height 17
select select "10"
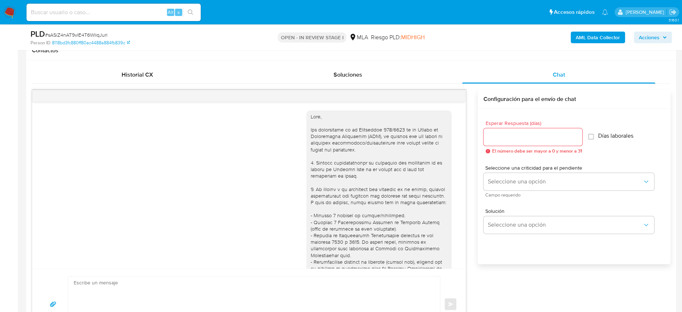
scroll to position [830, 0]
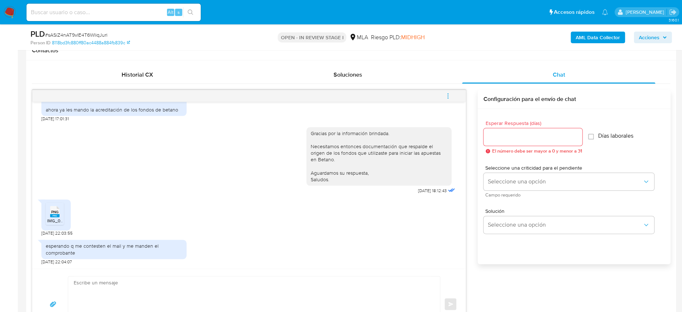
click at [447, 95] on icon "menu-action" at bounding box center [448, 96] width 7 height 7
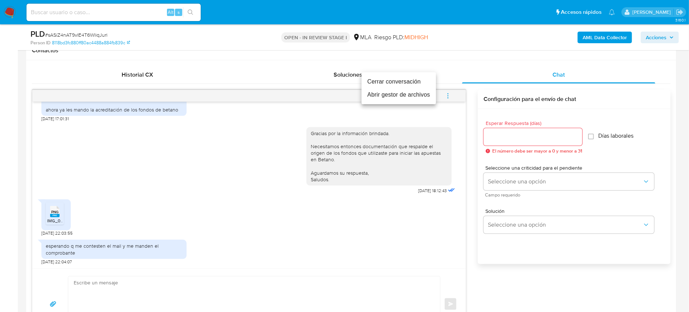
click at [412, 84] on li "Cerrar conversación" at bounding box center [399, 81] width 74 height 13
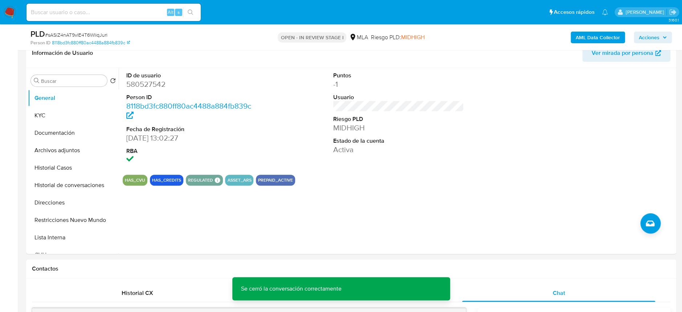
scroll to position [97, 0]
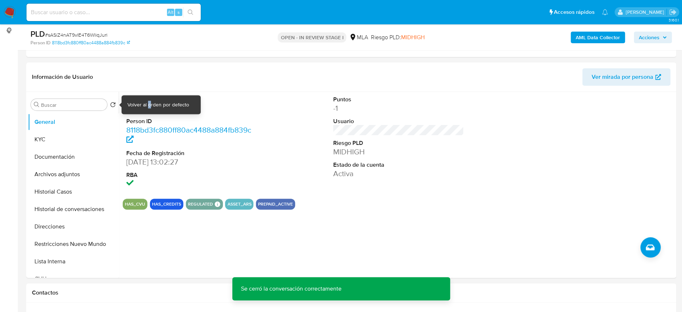
drag, startPoint x: 121, startPoint y: 106, endPoint x: 149, endPoint y: 102, distance: 29.0
click at [149, 102] on div "Volver al orden por defecto" at bounding box center [158, 104] width 62 height 7
click at [147, 114] on dl "ID de usuario 580527542 Person ID 8118bd3fc880ff80ac4488a884fb839c Fecha de Reg…" at bounding box center [191, 142] width 131 height 94
click at [147, 110] on dd "580527542" at bounding box center [191, 108] width 131 height 10
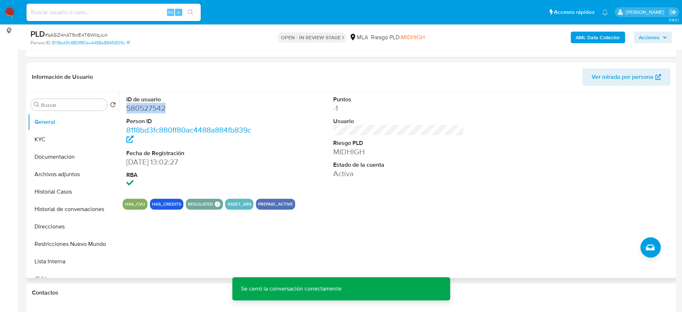
click at [147, 110] on dd "580527542" at bounding box center [191, 108] width 131 height 10
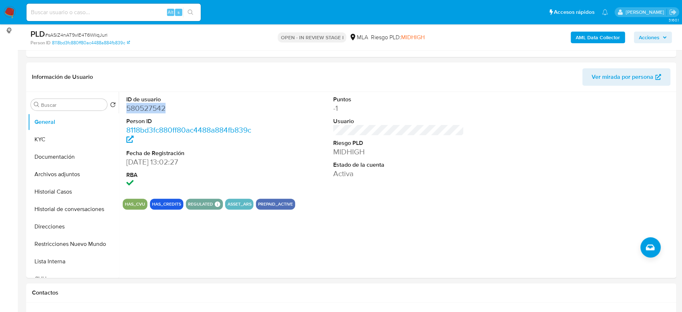
copy dd "580527542"
click at [41, 190] on button "Historial Casos" at bounding box center [70, 191] width 85 height 17
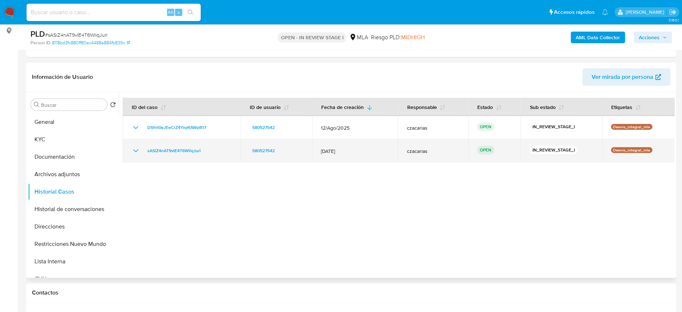
drag, startPoint x: 211, startPoint y: 154, endPoint x: 138, endPoint y: 154, distance: 72.6
click at [138, 154] on div "sASiZ4nAT9vIE4T6WliqJuri" at bounding box center [181, 150] width 101 height 9
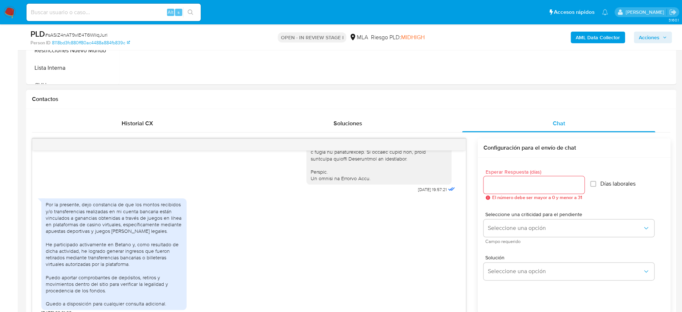
scroll to position [387, 0]
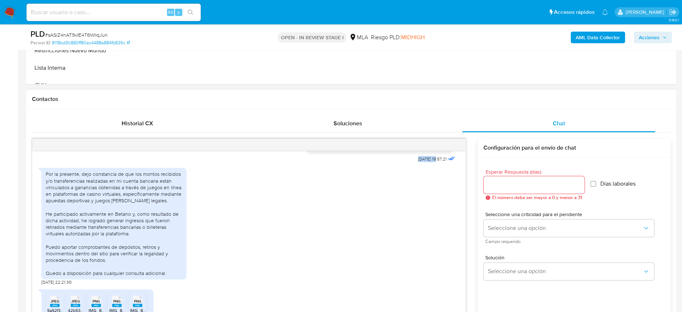
drag, startPoint x: 399, startPoint y: 172, endPoint x: 422, endPoint y: 172, distance: 23.2
copy span "17/07/202"
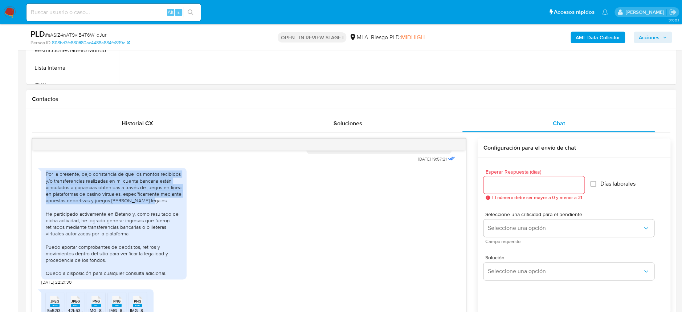
drag, startPoint x: 150, startPoint y: 215, endPoint x: 38, endPoint y: 186, distance: 116.3
click at [41, 186] on div "Por la presente, dejo constancia de que los montos recibidos y/o transferencias…" at bounding box center [113, 223] width 145 height 111
copy div "Por la presente, dejo constancia de que los montos recibidos y/o transferencias…"
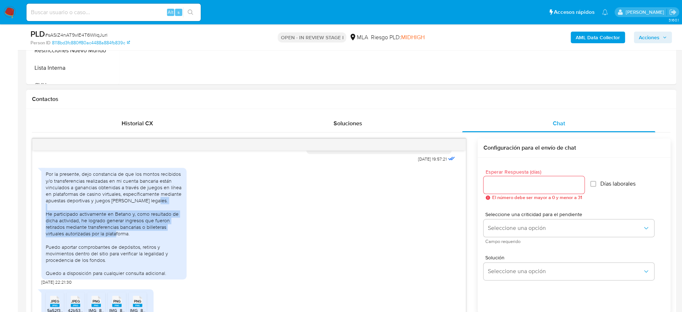
drag, startPoint x: 47, startPoint y: 226, endPoint x: 147, endPoint y: 249, distance: 102.5
click at [147, 249] on div "Por la presente, dejo constancia de que los montos recibidos y/o transferencias…" at bounding box center [114, 224] width 137 height 106
copy div "He participado activamente en Betano y, como resultado de dicha actividad, he l…"
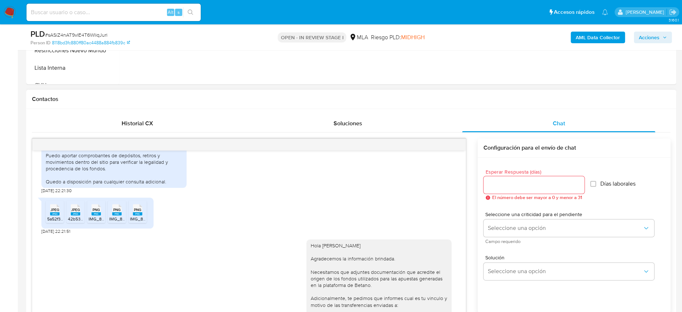
scroll to position [484, 0]
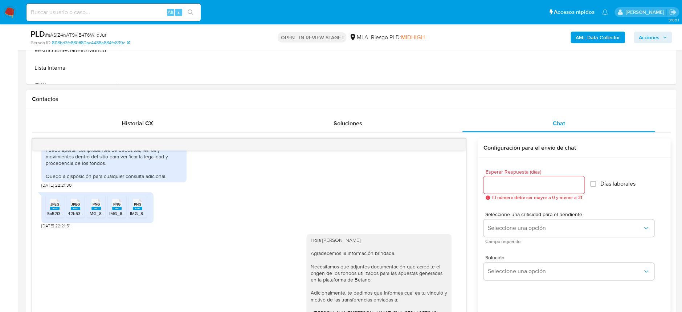
click at [58, 216] on span "5a52f323-c5ad-47d3-8672-4f1c0c1ecc32.jpeg" at bounding box center [91, 213] width 89 height 6
click at [74, 210] on rect at bounding box center [75, 208] width 9 height 3
click at [101, 210] on rect at bounding box center [96, 208] width 9 height 3
click at [118, 207] on span "PNG" at bounding box center [116, 204] width 7 height 5
click at [140, 210] on rect at bounding box center [137, 208] width 9 height 3
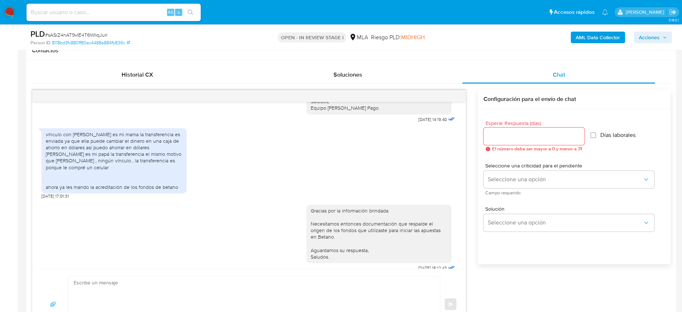
scroll to position [726, 0]
drag, startPoint x: 401, startPoint y: 138, endPoint x: 423, endPoint y: 140, distance: 22.6
click at [423, 125] on div "Hola Julian Leonardo Medina Agradecemos la información brindada. Necesitamos qu…" at bounding box center [381, 31] width 150 height 186
copy span "18/09/2025"
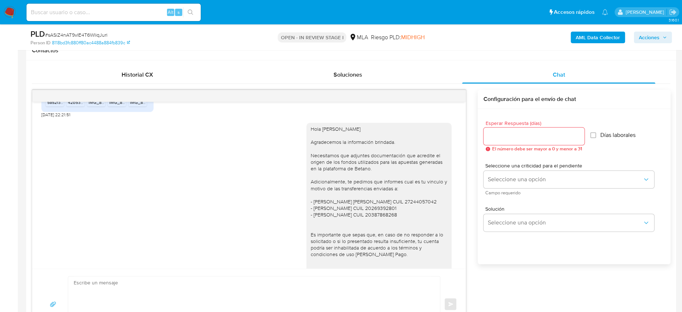
scroll to position [532, 0]
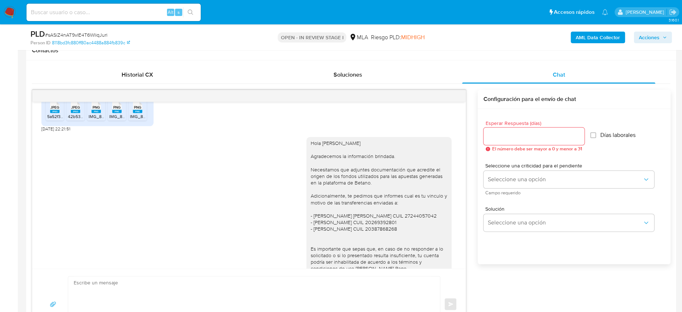
drag, startPoint x: 341, startPoint y: 177, endPoint x: 366, endPoint y: 183, distance: 26.0
click at [341, 177] on div "Hola Julian Leonardo Medina Agradecemos la información brindada. Necesitamos qu…" at bounding box center [379, 222] width 137 height 165
drag, startPoint x: 364, startPoint y: 181, endPoint x: 379, endPoint y: 198, distance: 22.6
click at [379, 198] on div "Hola Julian Leonardo Medina Agradecemos la información brindada. Necesitamos qu…" at bounding box center [379, 222] width 137 height 165
copy div "documentación que acredite el origen de los fondos utilizados para las apuestas…"
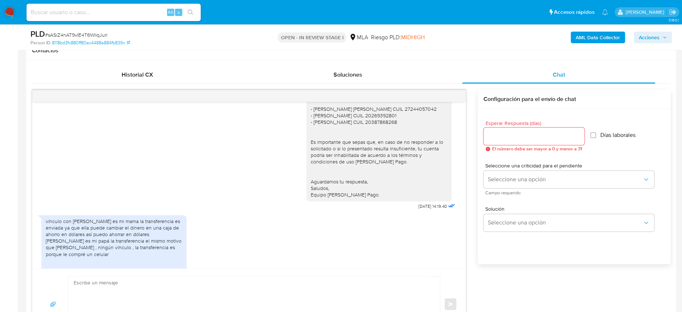
scroll to position [629, 0]
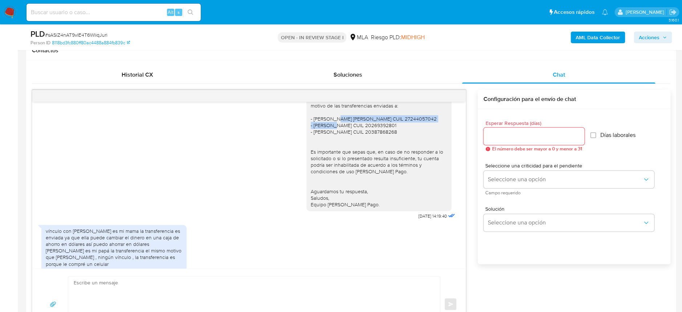
drag, startPoint x: 306, startPoint y: 132, endPoint x: 421, endPoint y: 131, distance: 114.7
click at [421, 131] on div "Hola Julian Leonardo Medina Agradecemos la información brindada. Necesitamos qu…" at bounding box center [379, 125] width 137 height 165
copy div "Olga Adelaida Fernanda Garcia CUIL 27244057042"
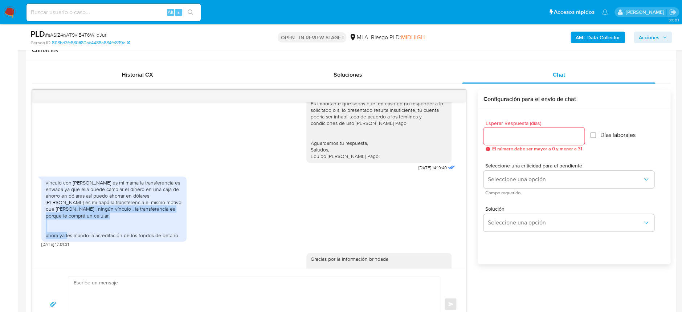
drag, startPoint x: 44, startPoint y: 236, endPoint x: 123, endPoint y: 241, distance: 79.7
click at [123, 241] on div "vínculo con olga adelaida es mi mama la transferencia es enviada ya que ella pu…" at bounding box center [113, 208] width 145 height 65
copy div "federico gabriel brautgam , ningún vínculo , la transferencia es porque le comp…"
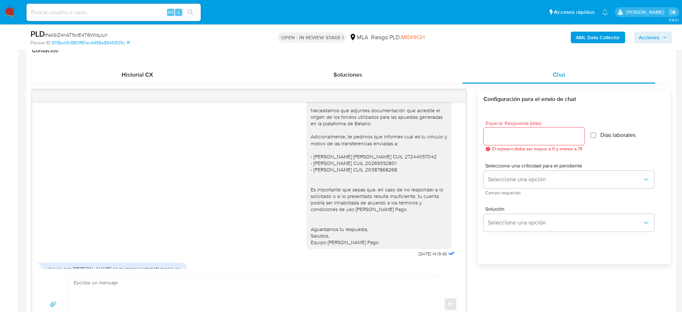
scroll to position [581, 0]
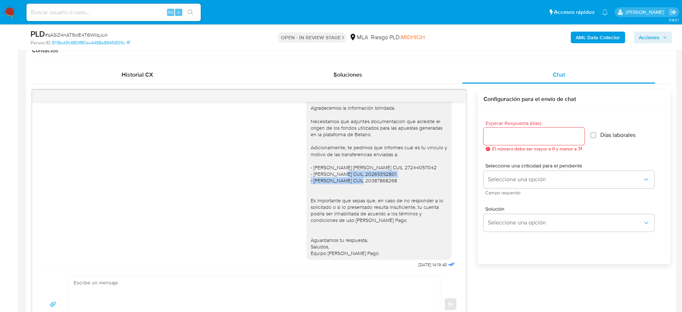
drag, startPoint x: 307, startPoint y: 186, endPoint x: 413, endPoint y: 186, distance: 105.7
click at [413, 186] on div "Hola Julian Leonardo Medina Agradecemos la información brindada. Necesitamos qu…" at bounding box center [379, 174] width 137 height 165
copy div "Cristian Alberto Medina CUIL 20269392801"
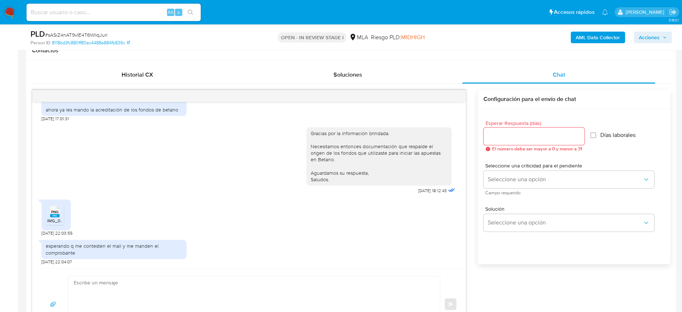
scroll to position [387, 0]
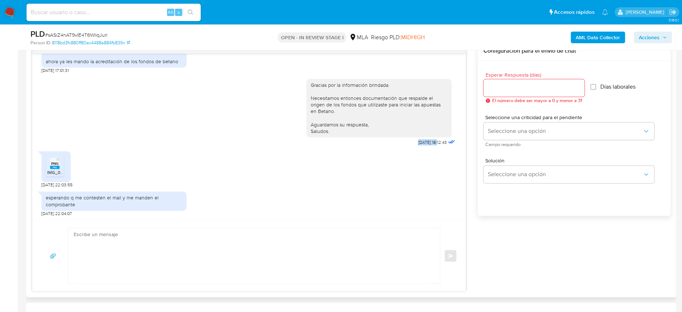
drag, startPoint x: 403, startPoint y: 141, endPoint x: 424, endPoint y: 144, distance: 21.7
click at [424, 144] on span "18/09/2025 18:12:43" at bounding box center [432, 142] width 29 height 6
copy span "[DATE]"
click at [56, 173] on span "IMG_0098.png" at bounding box center [61, 172] width 29 height 6
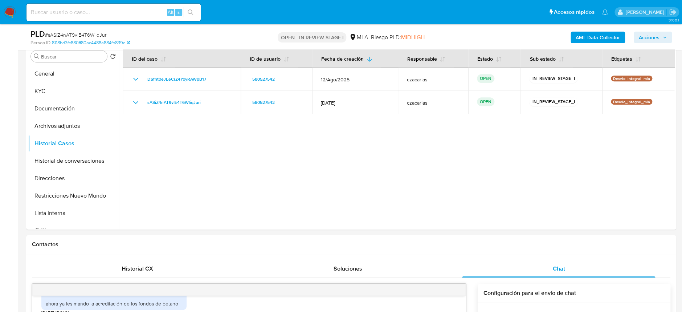
scroll to position [97, 0]
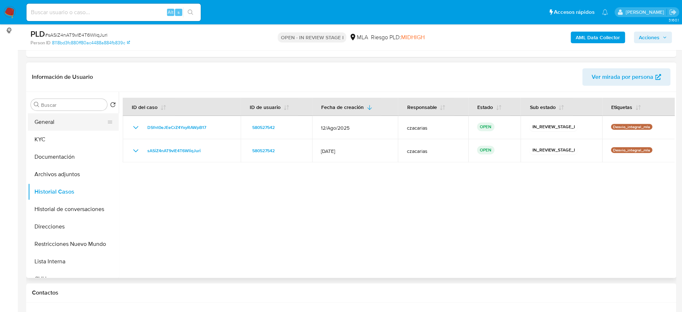
click at [71, 124] on button "General" at bounding box center [70, 121] width 85 height 17
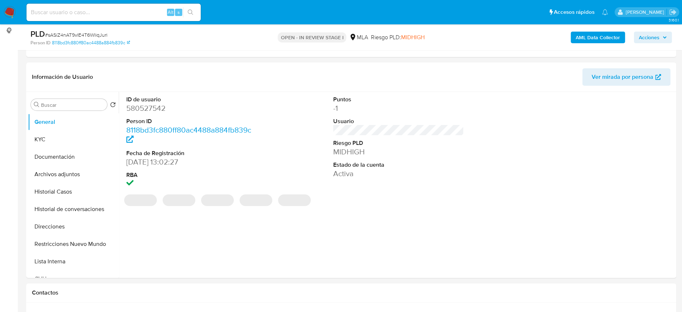
click at [159, 111] on dd "580527542" at bounding box center [191, 108] width 131 height 10
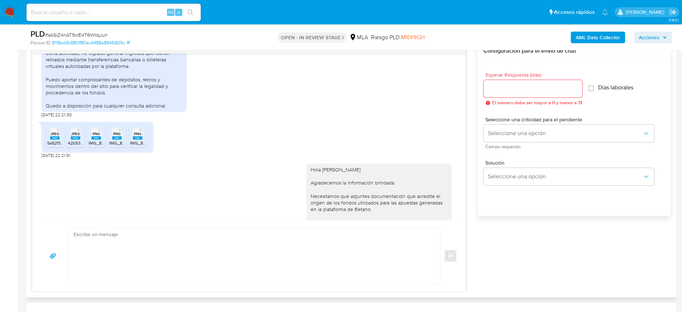
scroll to position [394, 0]
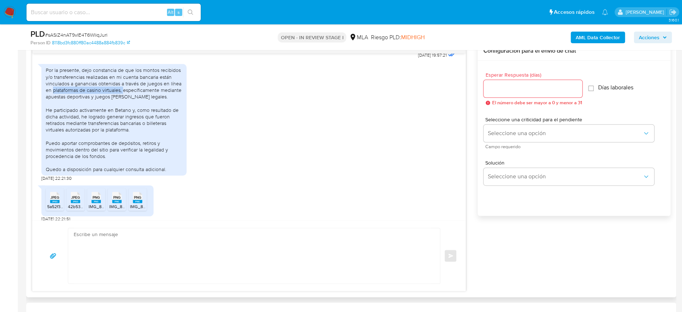
drag, startPoint x: 53, startPoint y: 102, endPoint x: 123, endPoint y: 103, distance: 70.1
click at [123, 103] on div "Por la presente, dejo constancia de que los montos recibidos y/o transferencias…" at bounding box center [114, 120] width 137 height 106
drag, startPoint x: 76, startPoint y: 97, endPoint x: 119, endPoint y: 102, distance: 43.9
click at [119, 102] on div "Por la presente, dejo constancia de que los montos recibidos y/o transferencias…" at bounding box center [114, 120] width 137 height 106
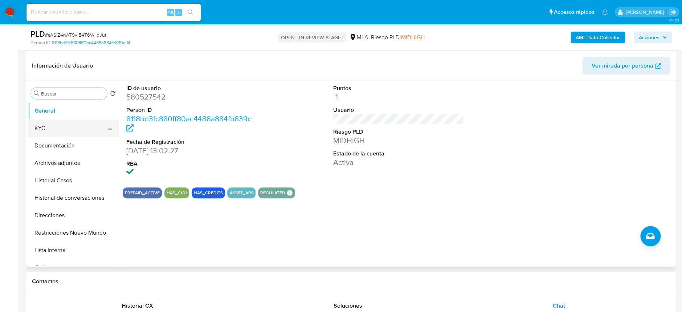
scroll to position [97, 0]
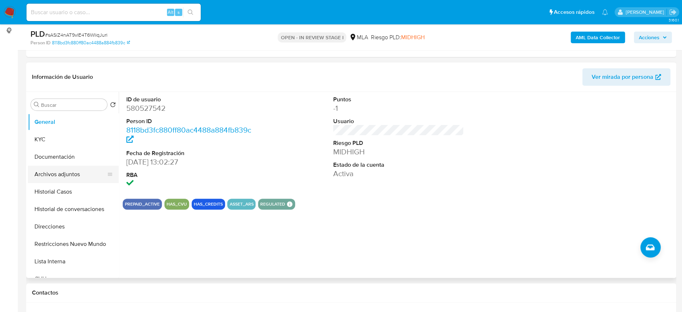
click at [76, 168] on button "Archivos adjuntos" at bounding box center [70, 174] width 85 height 17
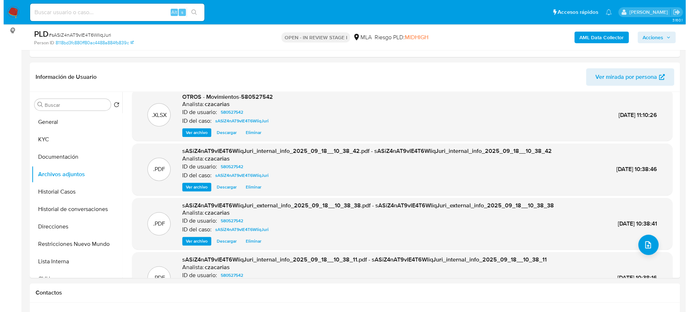
scroll to position [0, 0]
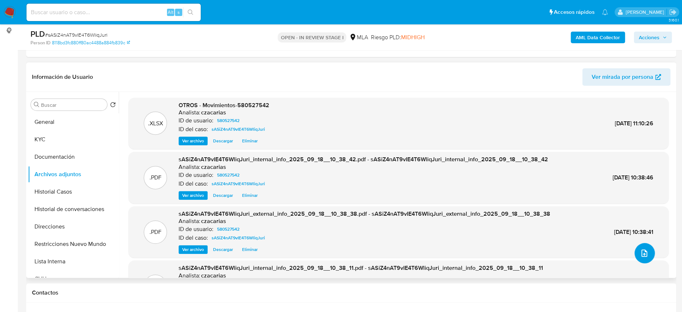
click at [635, 253] on button "upload-file" at bounding box center [645, 253] width 20 height 20
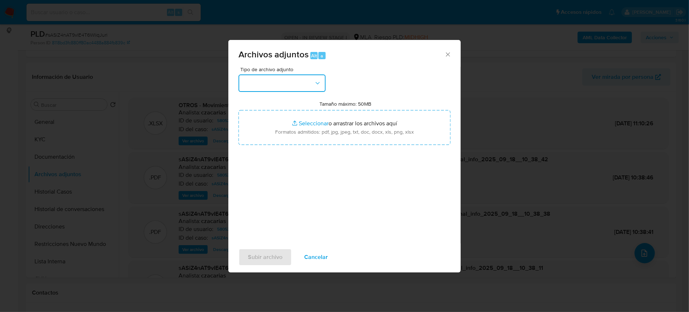
click at [278, 80] on button "button" at bounding box center [282, 82] width 87 height 17
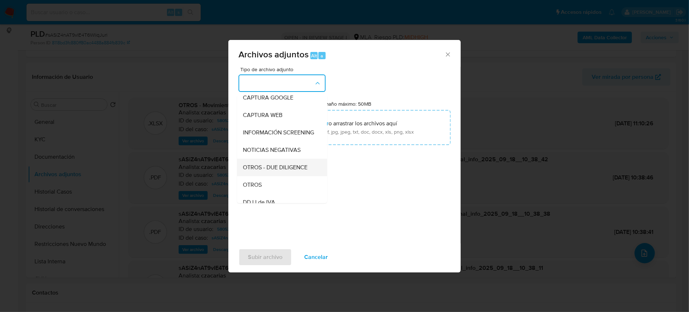
scroll to position [97, 0]
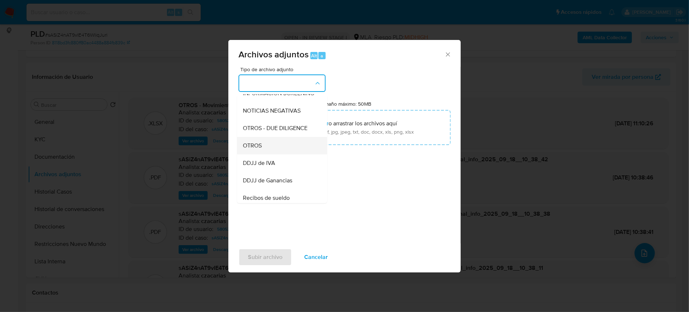
click at [273, 154] on div "OTROS" at bounding box center [280, 145] width 74 height 17
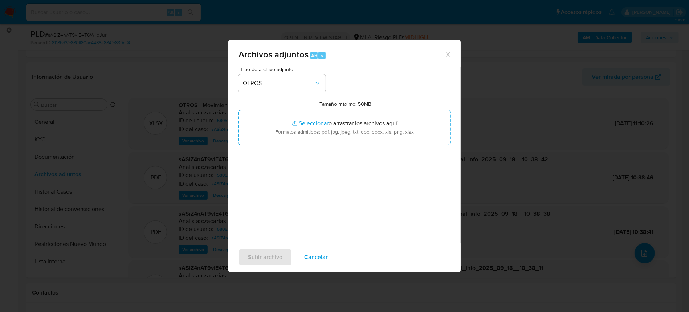
click at [322, 253] on span "Cancelar" at bounding box center [316, 257] width 24 height 16
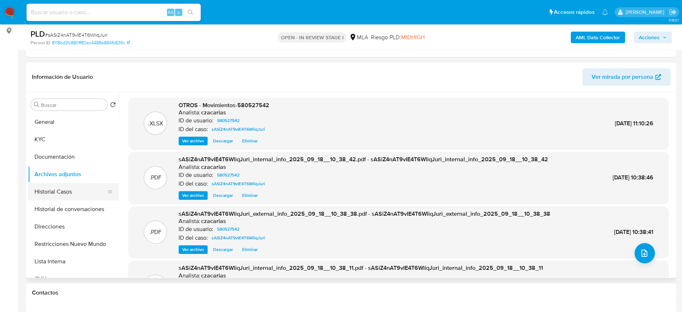
click at [56, 185] on button "Historial Casos" at bounding box center [70, 191] width 85 height 17
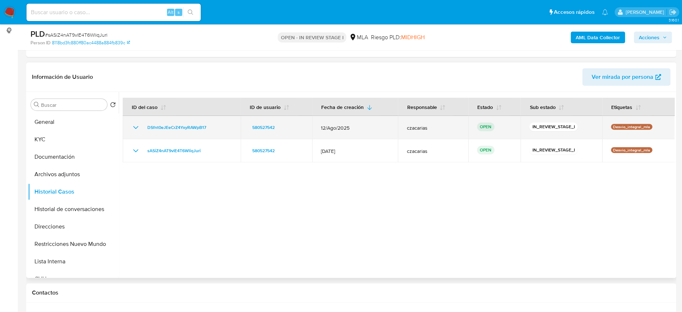
drag, startPoint x: 215, startPoint y: 123, endPoint x: 142, endPoint y: 126, distance: 72.3
click at [142, 126] on div "DSfnt0eJEeCrZ4YxyRAWpB17" at bounding box center [181, 127] width 101 height 9
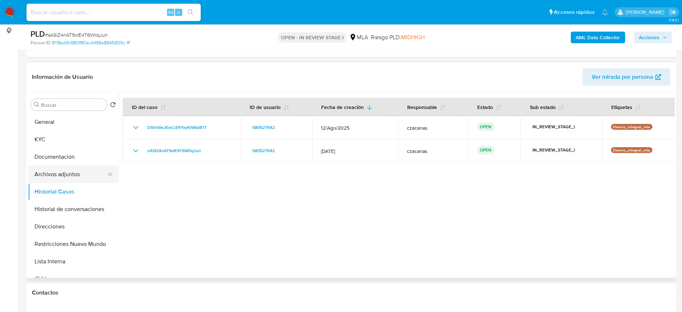
click at [74, 175] on button "Archivos adjuntos" at bounding box center [70, 174] width 85 height 17
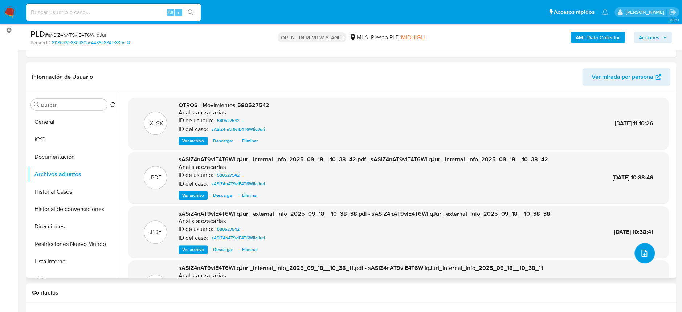
click at [640, 253] on icon "upload-file" at bounding box center [644, 253] width 9 height 9
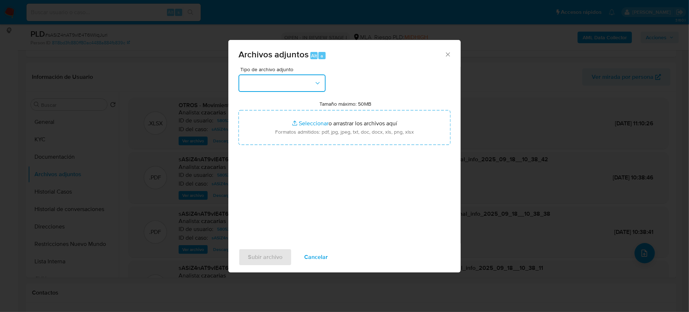
click at [274, 86] on button "button" at bounding box center [282, 82] width 87 height 17
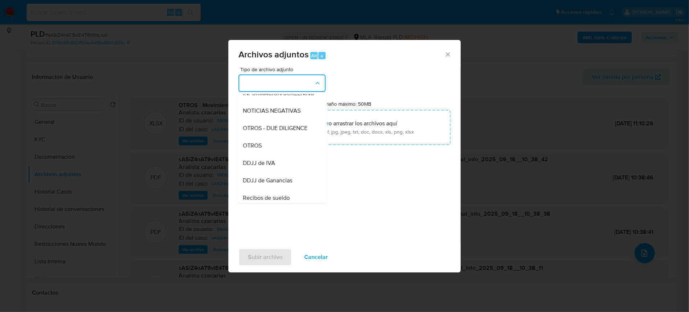
drag, startPoint x: 268, startPoint y: 156, endPoint x: 276, endPoint y: 159, distance: 8.5
click at [269, 154] on div "OTROS" at bounding box center [280, 145] width 74 height 17
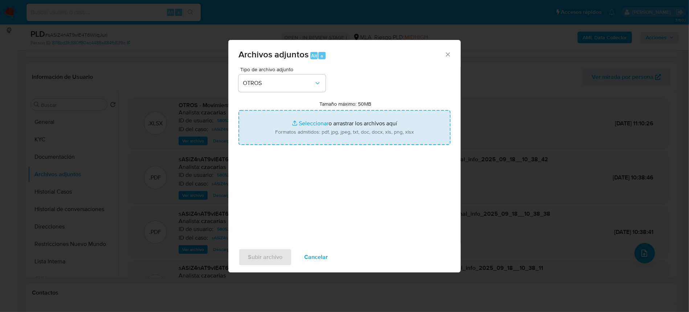
type input "C:\fakepath\Caselog DSfnt0eJEeCrZ4YxyRAWpB17_2025_08_19_04_27_13.docx"
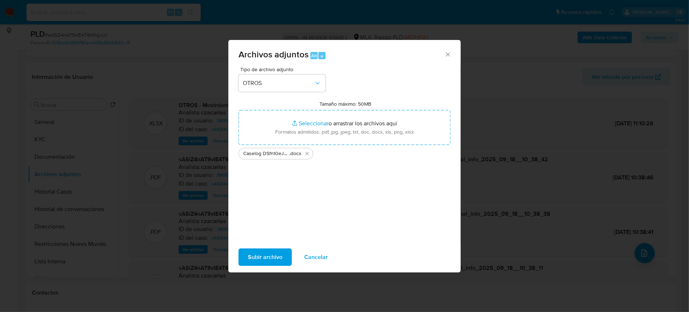
click at [256, 254] on span "Subir archivo" at bounding box center [265, 257] width 34 height 16
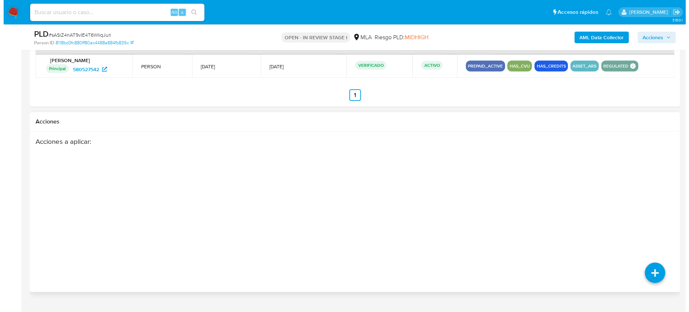
scroll to position [1110, 0]
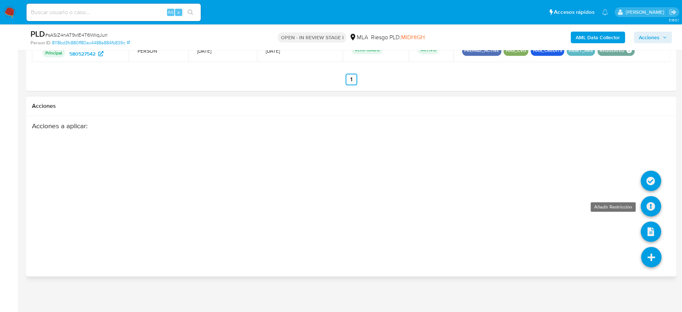
click at [655, 207] on icon at bounding box center [651, 206] width 20 height 20
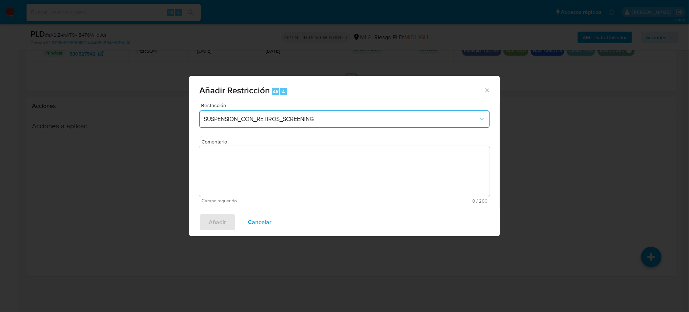
click at [354, 118] on span "SUSPENSION_CON_RETIROS_SCREENING" at bounding box center [341, 118] width 275 height 7
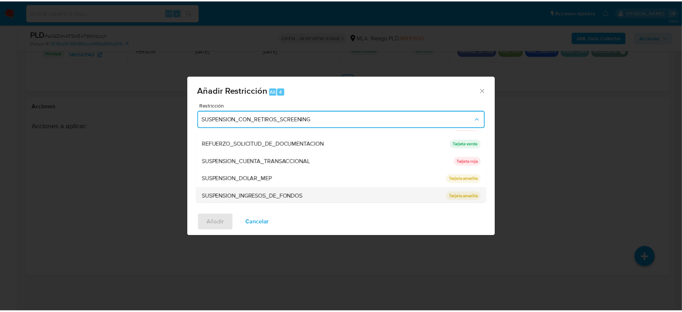
scroll to position [154, 0]
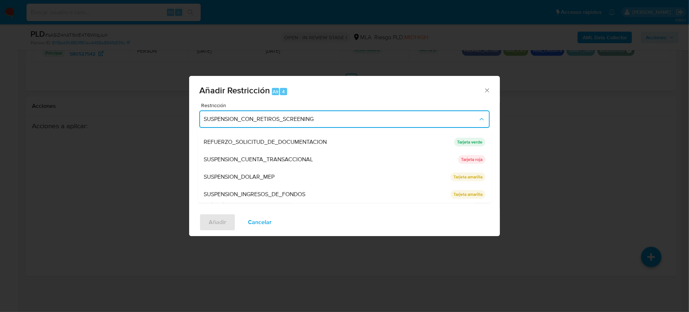
click at [300, 156] on span "SUSPENSION_CUENTA_TRANSACCIONAL" at bounding box center [258, 159] width 109 height 7
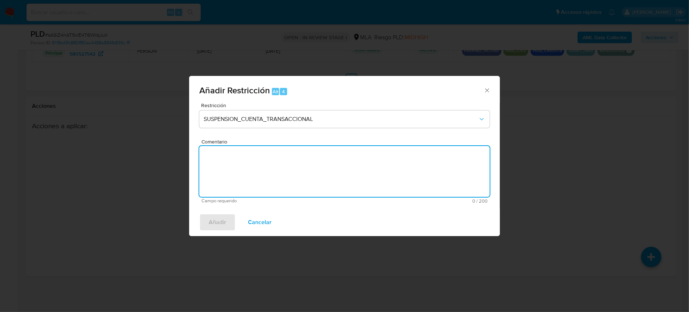
click at [323, 163] on textarea "Comentario" at bounding box center [344, 171] width 290 height 51
type textarea "AML"
click at [211, 227] on span "Añadir" at bounding box center [217, 222] width 17 height 16
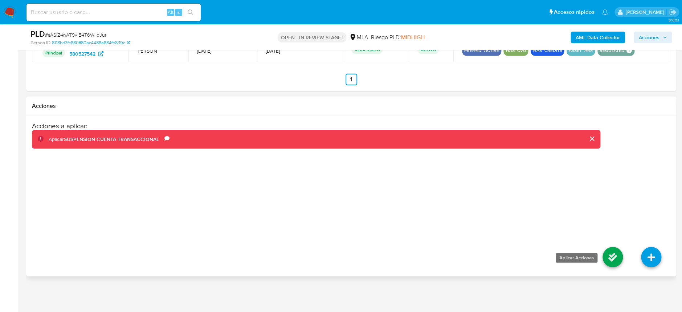
click at [614, 258] on icon at bounding box center [613, 257] width 20 height 20
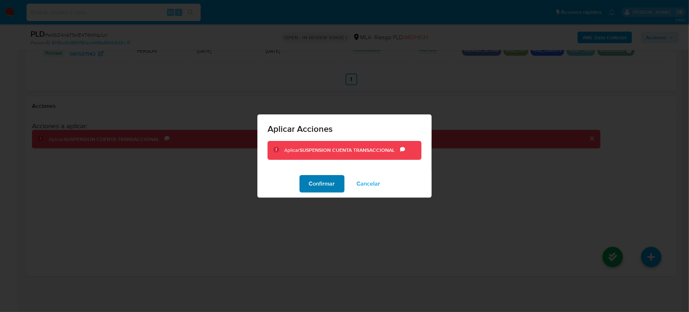
click at [323, 185] on span "Confirmar" at bounding box center [322, 184] width 26 height 16
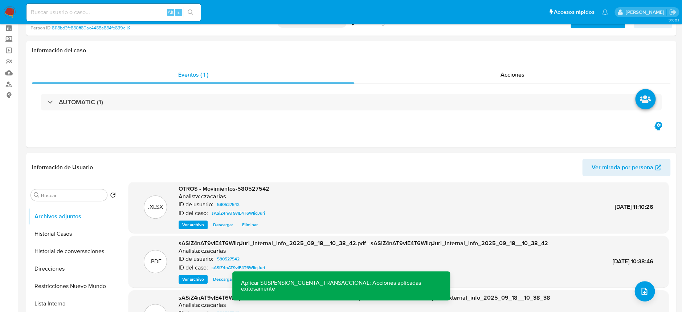
scroll to position [48, 0]
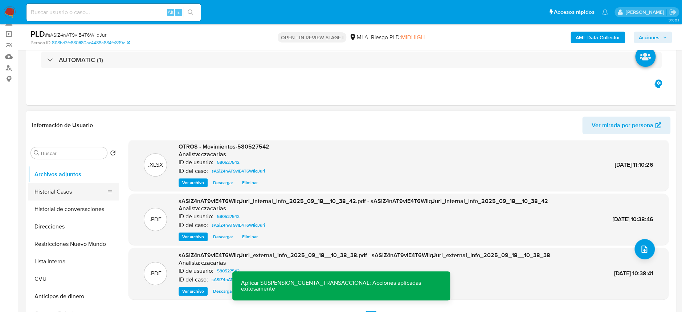
click at [70, 193] on button "Historial Casos" at bounding box center [70, 191] width 85 height 17
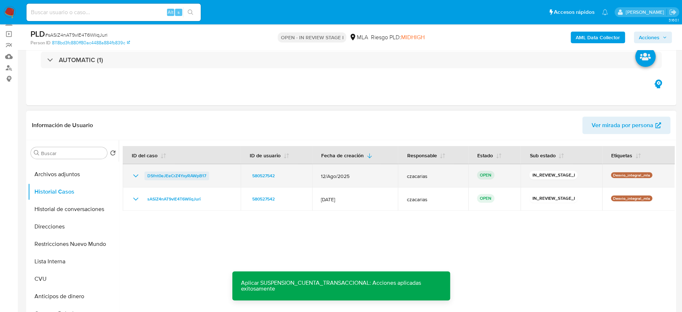
click at [168, 175] on span "DSfnt0eJEeCrZ4YxyRAWpB17" at bounding box center [176, 175] width 59 height 9
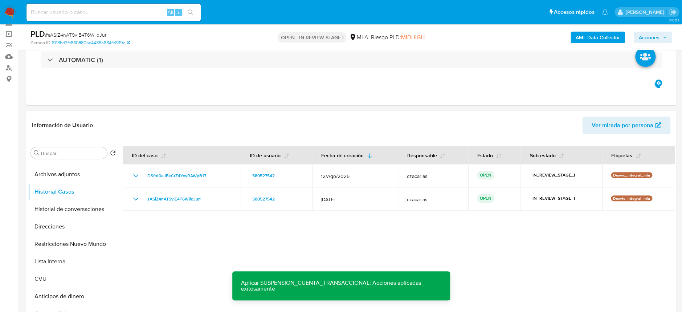
click at [641, 34] on span "Acciones" at bounding box center [649, 38] width 21 height 12
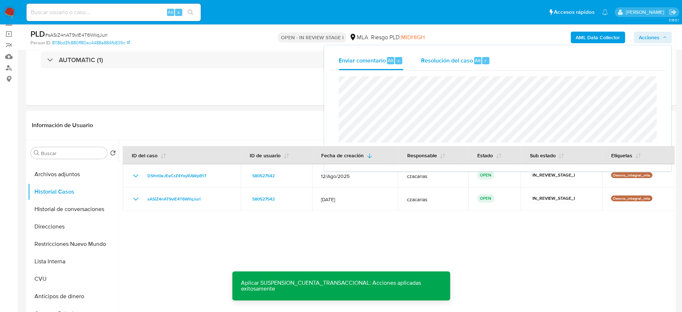
click at [454, 60] on span "Resolución del caso" at bounding box center [447, 60] width 52 height 8
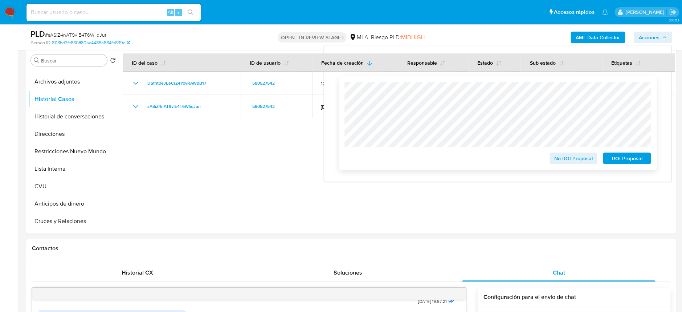
scroll to position [145, 0]
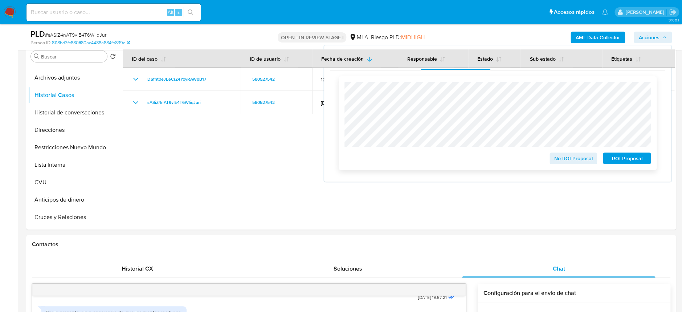
click at [634, 163] on span "ROI Proposal" at bounding box center [627, 158] width 38 height 10
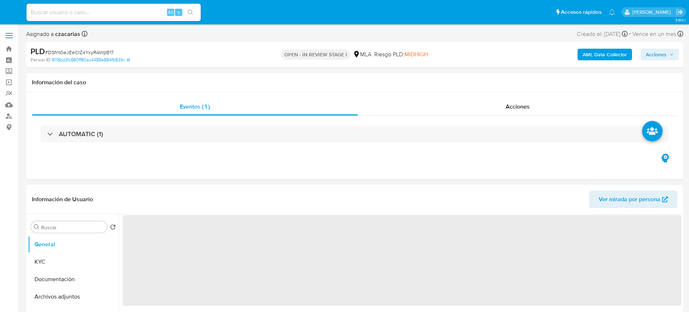
select select "10"
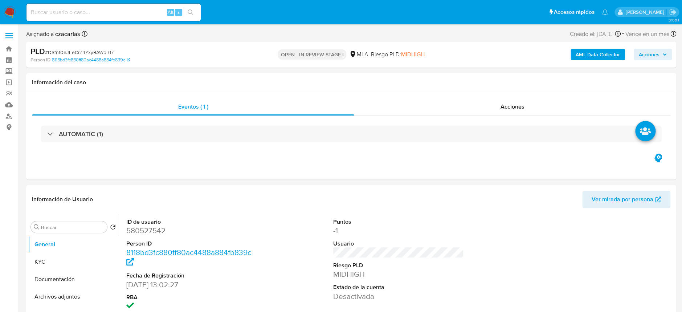
click at [105, 50] on span "# DSfnt0eJEeCrZ4YxyRAWpB17" at bounding box center [79, 52] width 69 height 7
copy span "DSfnt0eJEeCrZ4YxyRAWpB17"
click at [650, 57] on span "Acciones" at bounding box center [649, 55] width 21 height 12
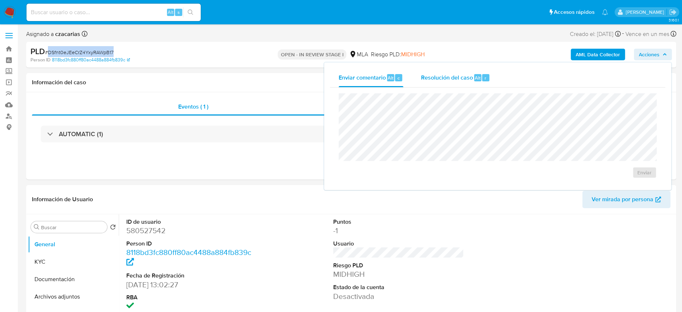
click at [455, 81] on span "Resolución del caso" at bounding box center [447, 77] width 52 height 8
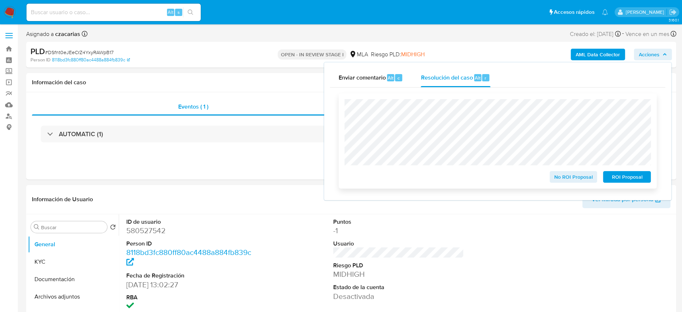
click at [613, 171] on div "ROI Proposal" at bounding box center [625, 175] width 51 height 15
click at [618, 178] on span "ROI Proposal" at bounding box center [627, 177] width 38 height 10
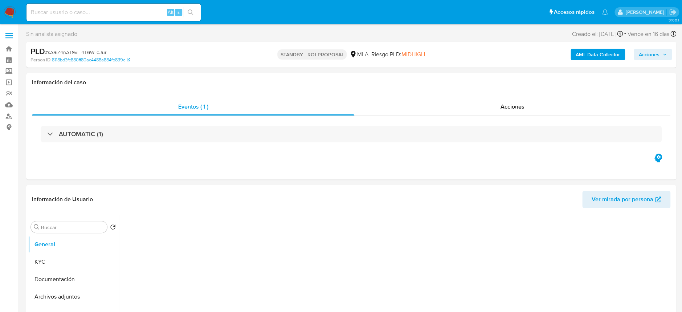
select select "10"
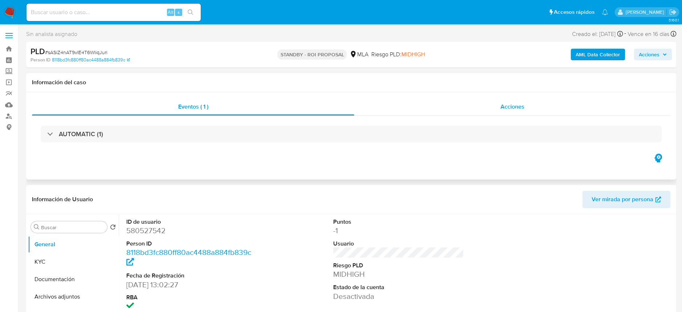
drag, startPoint x: 537, startPoint y: 85, endPoint x: 532, endPoint y: 100, distance: 16.4
click at [536, 88] on div "Información del caso" at bounding box center [351, 82] width 650 height 19
click at [532, 101] on div "Acciones" at bounding box center [512, 106] width 316 height 17
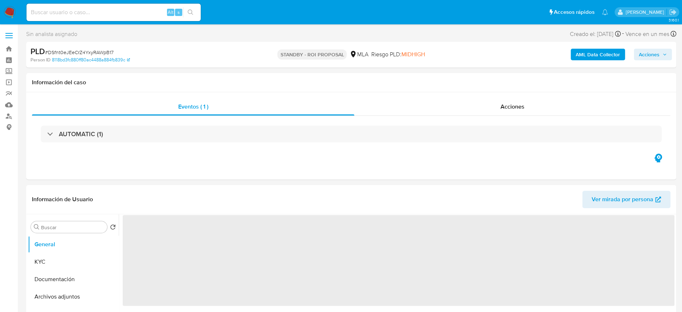
select select "10"
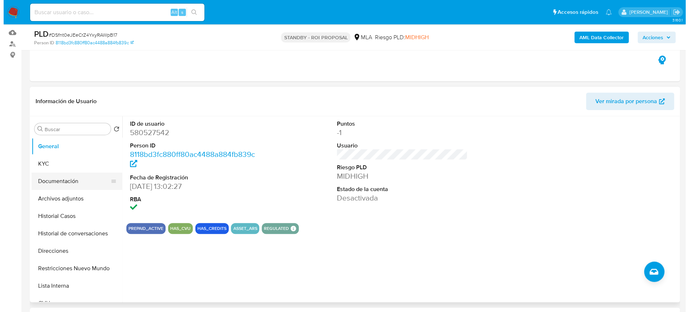
scroll to position [97, 0]
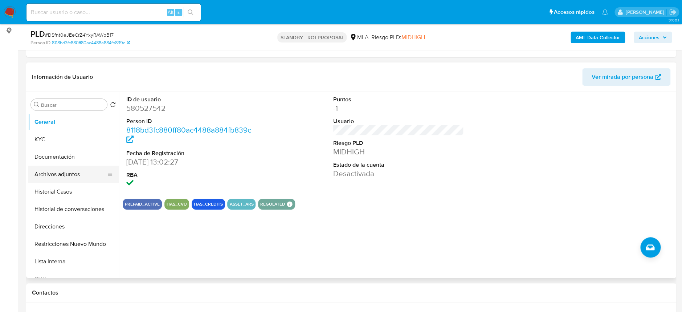
click at [77, 174] on button "Archivos adjuntos" at bounding box center [70, 174] width 85 height 17
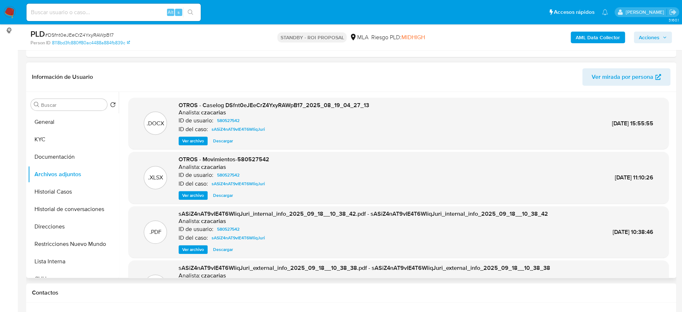
click at [198, 139] on span "Ver archivo" at bounding box center [193, 140] width 22 height 7
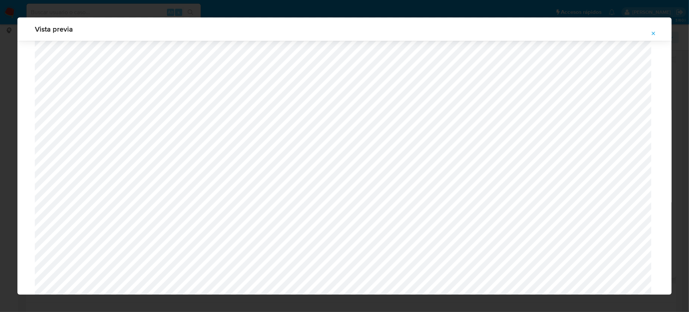
scroll to position [1646, 0]
click at [650, 37] on button "Attachment preview" at bounding box center [654, 34] width 16 height 12
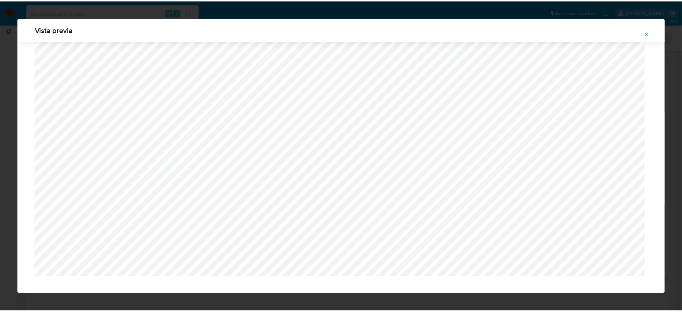
scroll to position [0, 0]
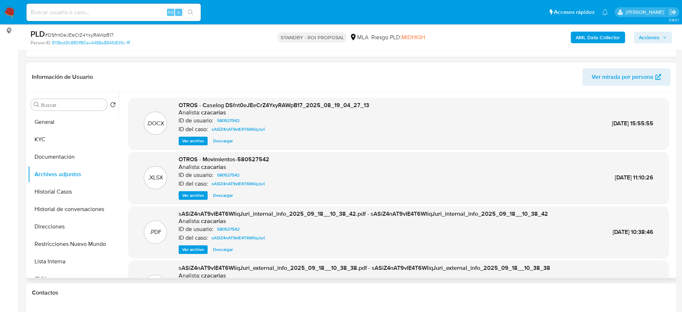
click at [10, 13] on img at bounding box center [10, 12] width 12 height 12
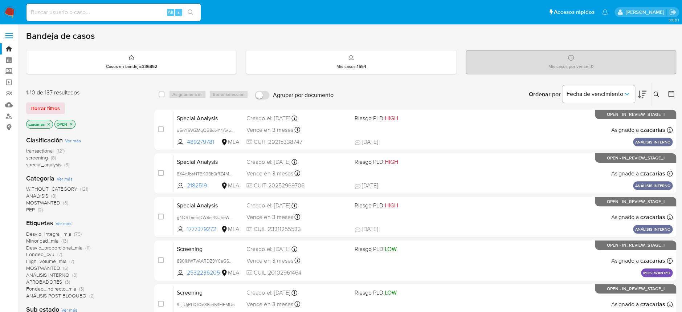
click at [122, 6] on div "Alt s" at bounding box center [114, 12] width 174 height 17
drag, startPoint x: 125, startPoint y: 10, endPoint x: 131, endPoint y: 11, distance: 6.6
click at [126, 10] on input at bounding box center [114, 12] width 174 height 9
paste input "CymtcMKVfsZZ1fCBIapY8qe8"
type input "CymtcMKVfsZZ1fCBIapY8qe8"
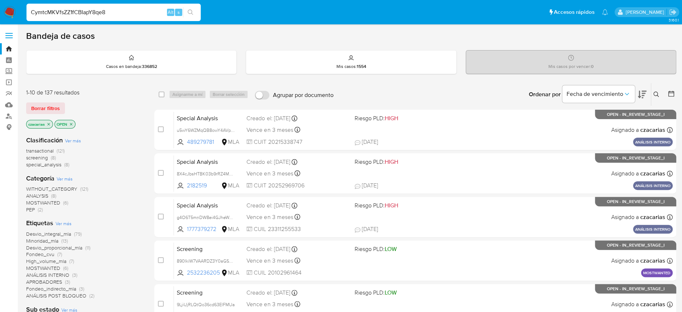
click at [190, 10] on icon "search-icon" at bounding box center [191, 12] width 6 height 6
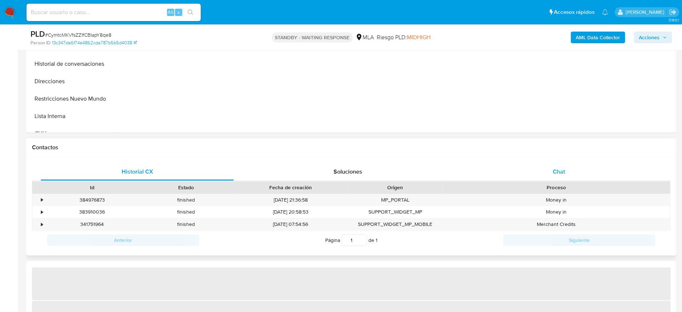
select select "10"
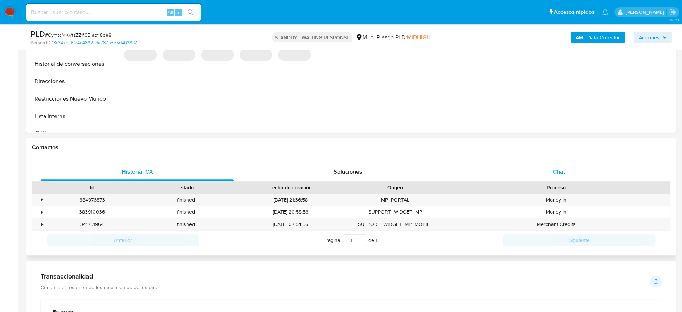
click at [542, 173] on div "Chat" at bounding box center [558, 171] width 193 height 17
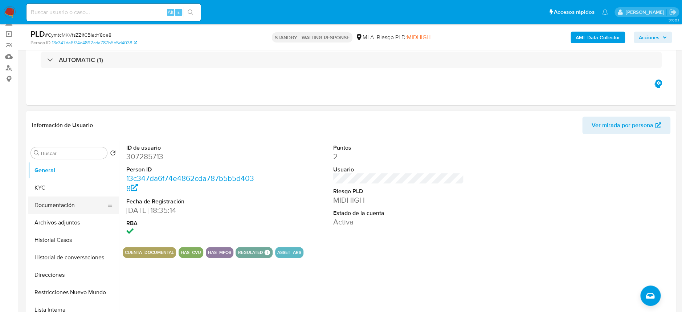
scroll to position [10, 0]
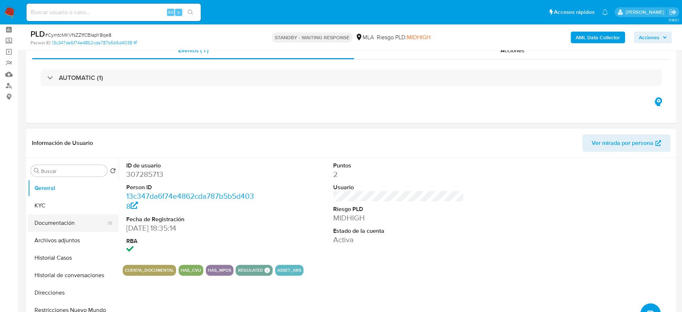
click at [58, 212] on ul "General KYC Documentación Archivos adjuntos Historial Casos Historial de conver…" at bounding box center [73, 261] width 91 height 164
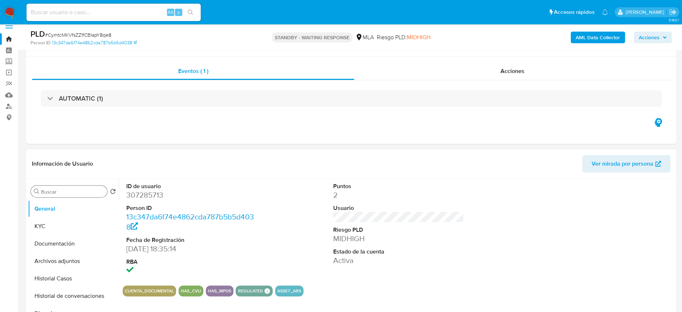
scroll to position [0, 0]
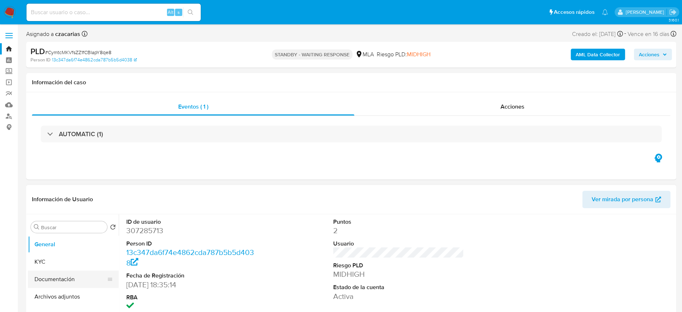
drag, startPoint x: 74, startPoint y: 266, endPoint x: 78, endPoint y: 274, distance: 8.9
click at [75, 267] on button "KYC" at bounding box center [73, 261] width 91 height 17
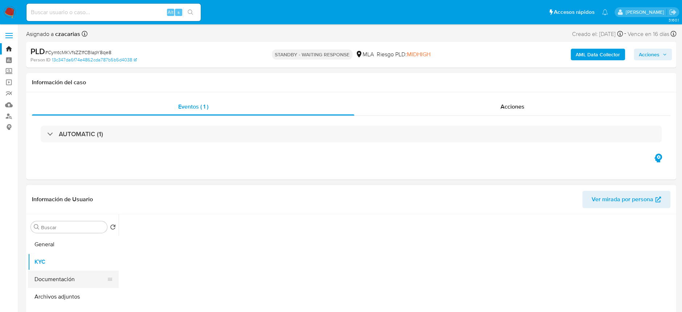
click at [78, 274] on button "Documentación" at bounding box center [70, 279] width 85 height 17
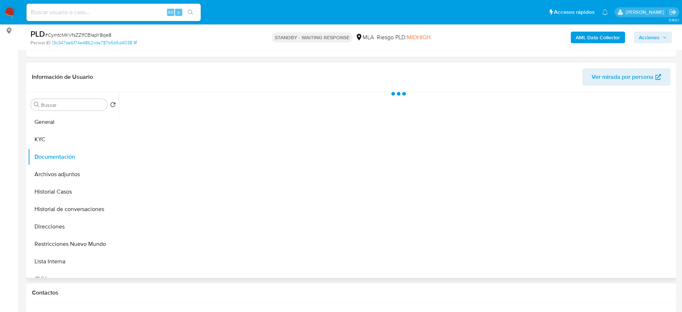
scroll to position [48, 0]
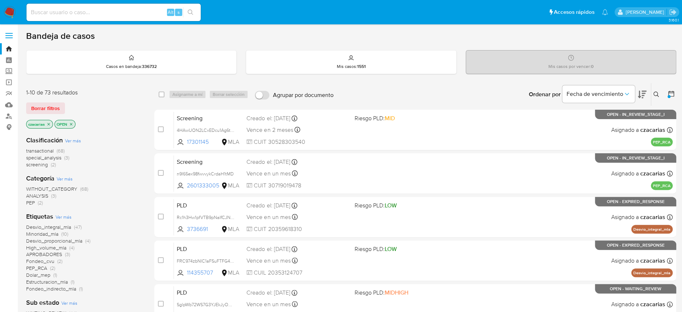
click at [9, 8] on img at bounding box center [10, 12] width 12 height 12
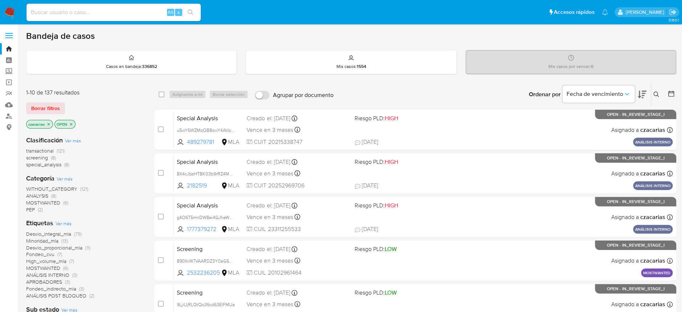
click at [671, 94] on icon at bounding box center [671, 93] width 7 height 7
click at [673, 98] on div at bounding box center [669, 94] width 13 height 23
click at [673, 97] on icon at bounding box center [671, 93] width 7 height 7
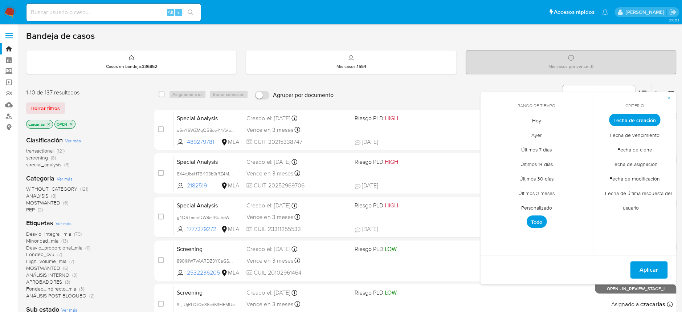
click at [540, 207] on span "Personalizado" at bounding box center [537, 207] width 46 height 15
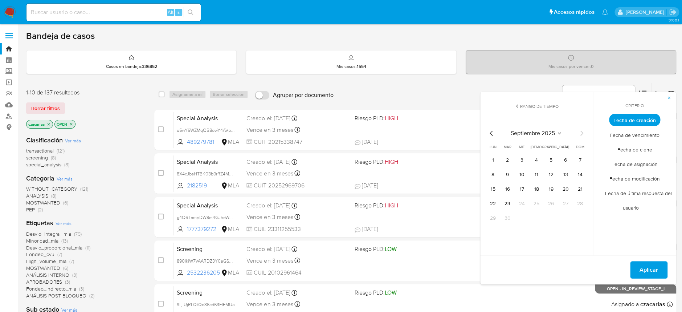
click at [488, 136] on icon "Mes anterior" at bounding box center [491, 133] width 9 height 9
click at [489, 135] on icon "Mes anterior" at bounding box center [491, 133] width 9 height 9
click at [510, 158] on button "1" at bounding box center [508, 160] width 12 height 12
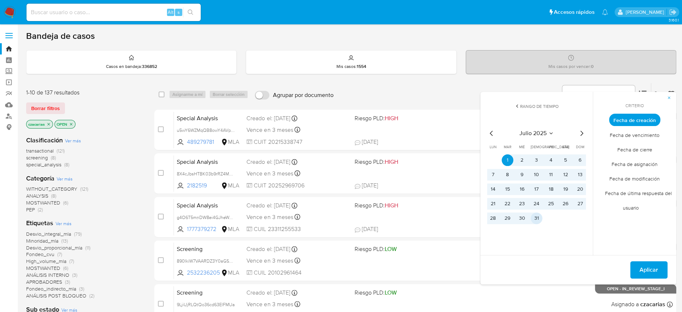
click at [539, 218] on button "31" at bounding box center [537, 218] width 12 height 12
click at [647, 266] on span "Aplicar" at bounding box center [649, 270] width 19 height 16
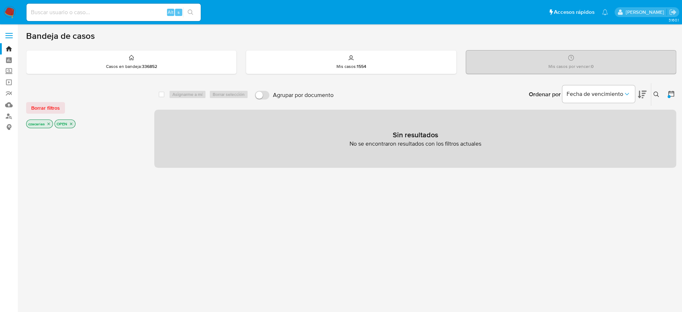
click at [48, 125] on icon "close-filter" at bounding box center [48, 124] width 4 height 4
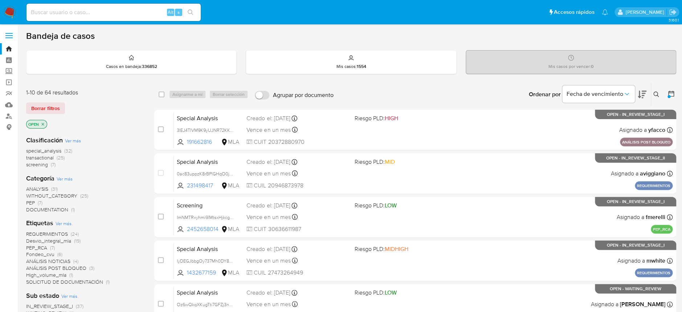
click at [45, 153] on span "special_analysis" at bounding box center [43, 150] width 35 height 7
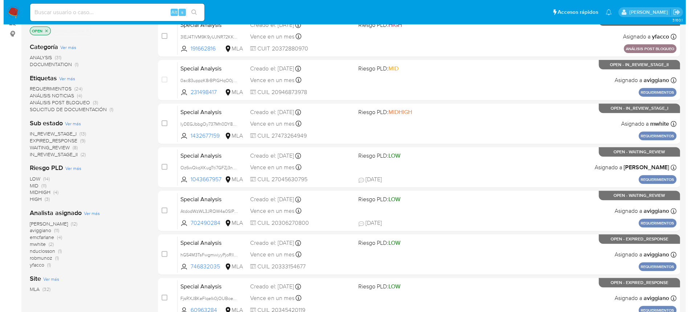
scroll to position [97, 0]
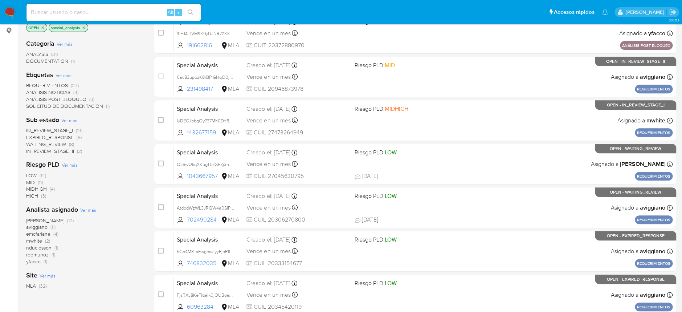
click at [85, 211] on span "Ver más" at bounding box center [88, 210] width 16 height 7
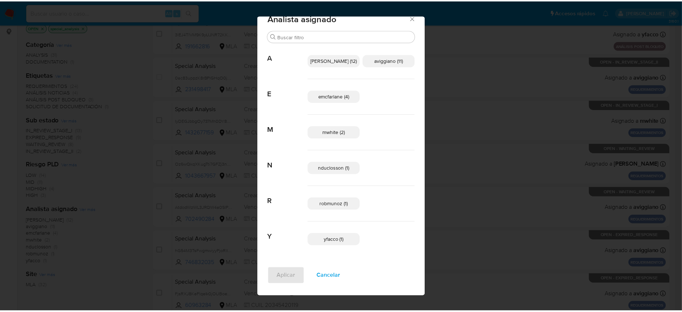
scroll to position [0, 0]
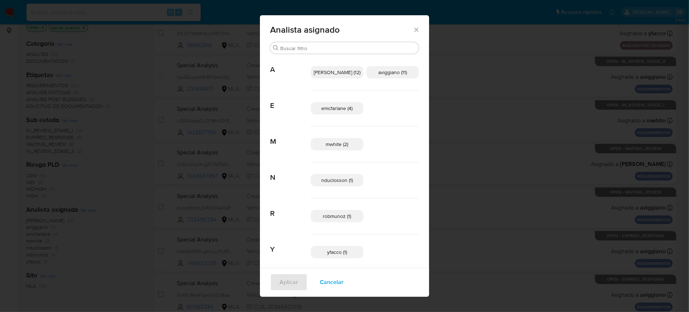
click at [344, 286] on span "Cancelar" at bounding box center [332, 282] width 24 height 16
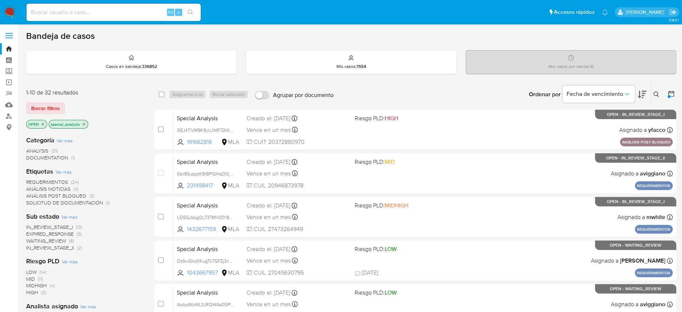
click at [84, 125] on icon "close-filter" at bounding box center [84, 124] width 4 height 4
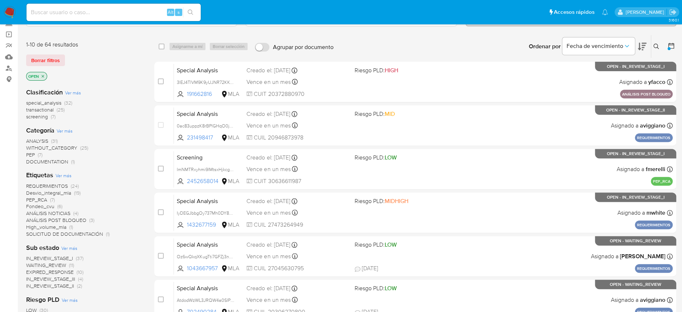
scroll to position [48, 0]
click at [49, 108] on span "transactional" at bounding box center [40, 109] width 28 height 7
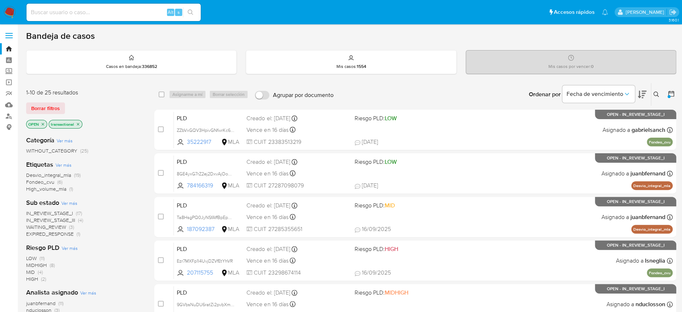
click at [42, 123] on icon "close-filter" at bounding box center [43, 124] width 4 height 4
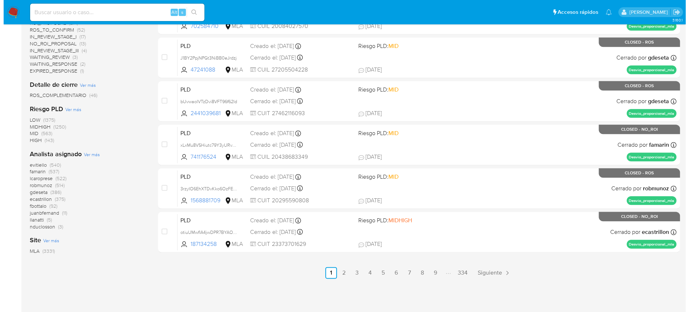
scroll to position [290, 0]
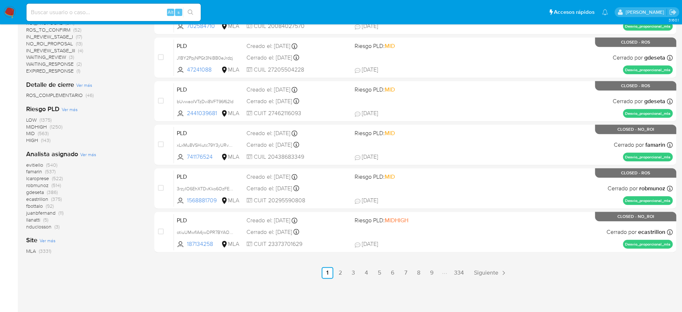
click at [84, 152] on span "Ver más" at bounding box center [88, 154] width 16 height 7
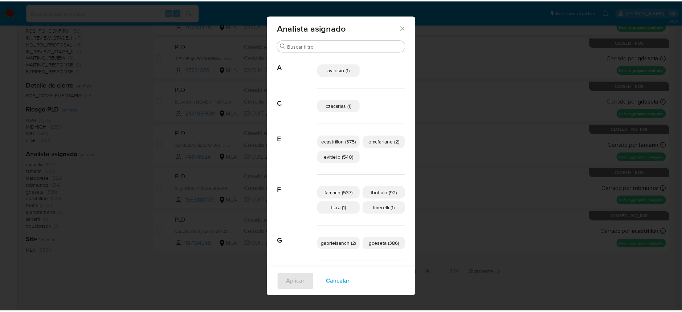
scroll to position [0, 0]
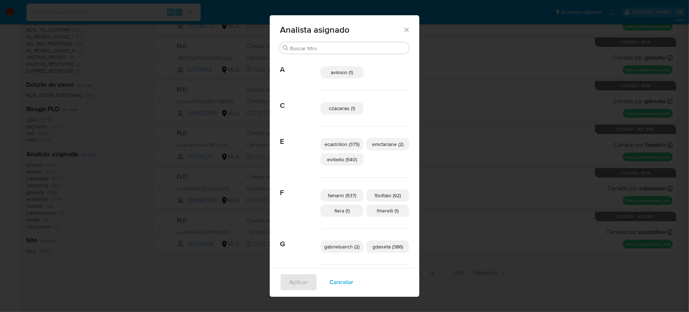
click at [338, 278] on span "Cancelar" at bounding box center [342, 282] width 24 height 16
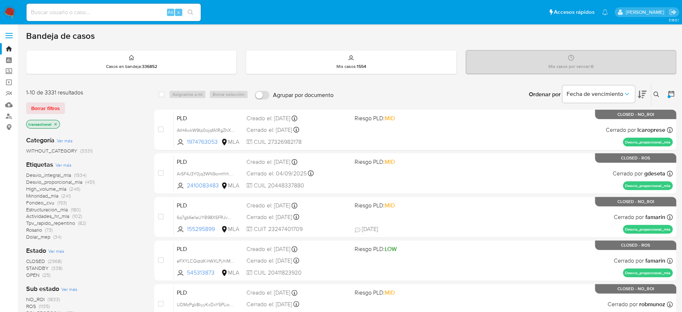
click at [7, 14] on img at bounding box center [10, 12] width 12 height 12
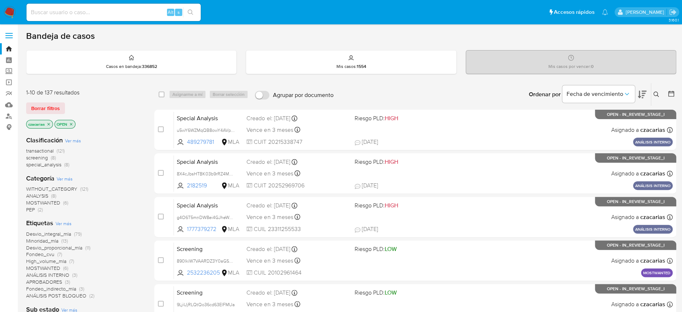
click at [123, 14] on input at bounding box center [114, 12] width 174 height 9
paste input "rTaPBW23f0IRlKugeTvPwHwz"
type input "rTaPBW23f0IRlKugeTvPwHwz"
click at [195, 15] on button "search-icon" at bounding box center [190, 12] width 15 height 10
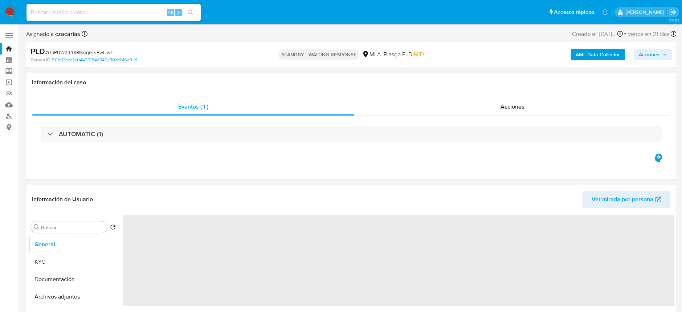
select select "10"
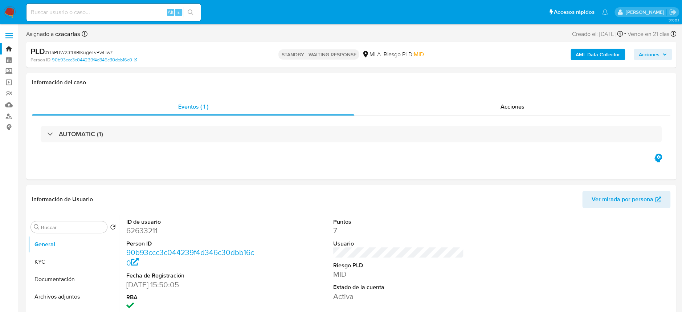
click at [147, 14] on input at bounding box center [114, 12] width 174 height 9
paste input "fXUPoxocaShoLy2lE7gYcg5Z"
click at [198, 8] on div "fXUPoxocaShoLy2lE7gYcg5Z Alt s" at bounding box center [114, 12] width 174 height 20
type input "fXUPoxocaShoLy2lE7gYcg5Z"
click at [193, 12] on icon "search-icon" at bounding box center [191, 12] width 6 height 6
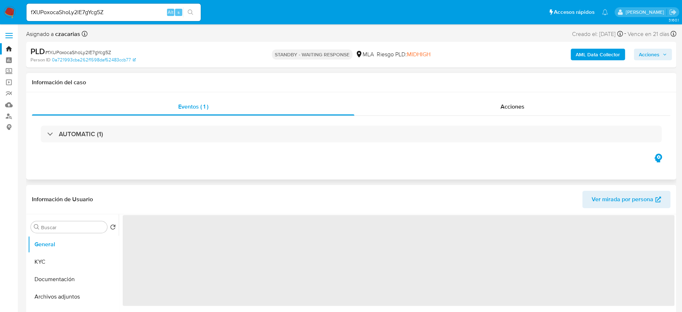
select select "10"
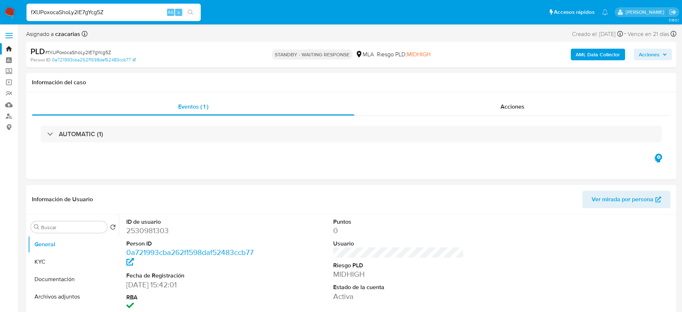
click at [82, 9] on input "fXUPoxocaShoLy2lE7gYcg5Z" at bounding box center [114, 12] width 174 height 9
paste input "a5Vazl31B1qmqs30mBBO5pcx"
type input "a5Vazl31B1qmqs30mBBO5pcx"
click at [197, 18] on div "a5Vazl31B1qmqs30mBBO5pcx Alt s" at bounding box center [114, 12] width 174 height 17
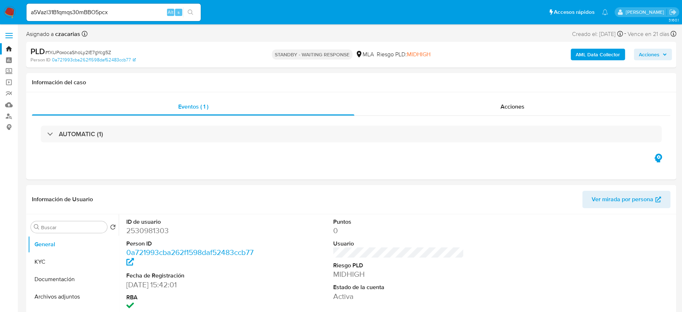
click at [192, 13] on icon "search-icon" at bounding box center [191, 12] width 6 height 6
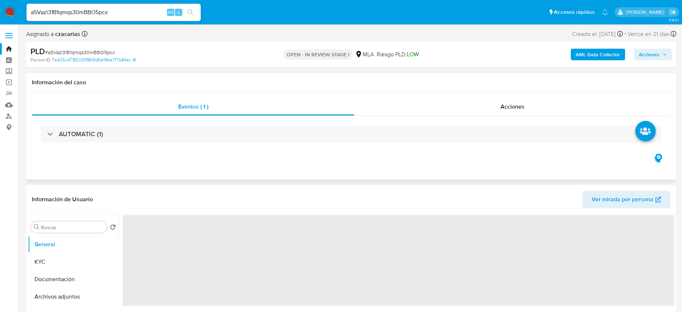
select select "10"
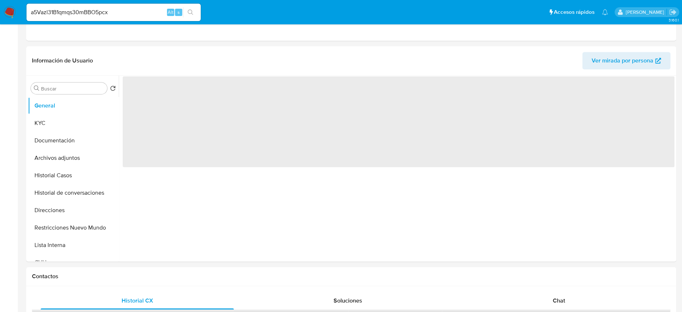
scroll to position [194, 0]
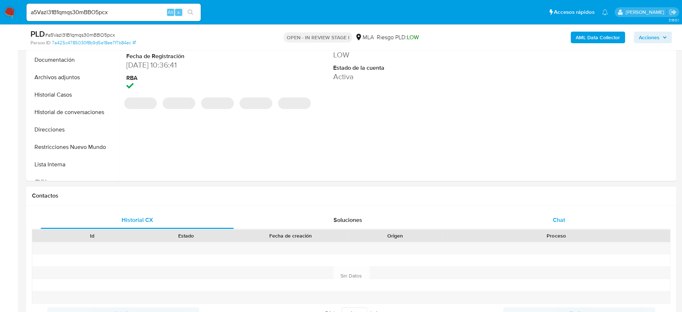
click at [567, 220] on div "Chat" at bounding box center [558, 219] width 193 height 17
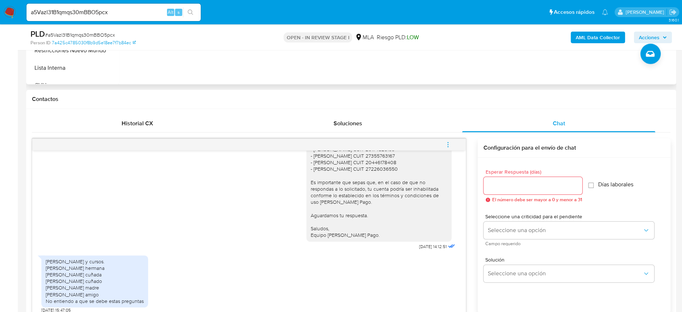
scroll to position [339, 0]
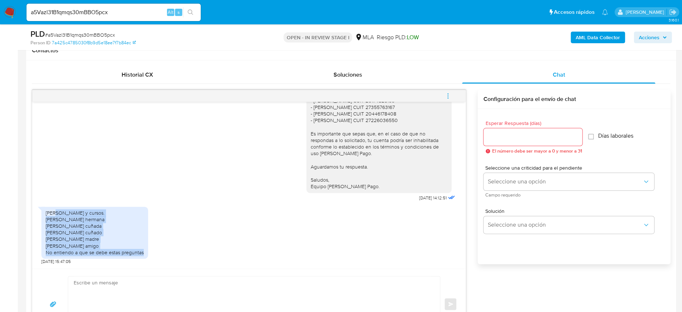
drag, startPoint x: 53, startPoint y: 213, endPoint x: 164, endPoint y: 252, distance: 117.7
click at [164, 252] on div "Brindo charlas y cursos. Sabrina Cardozo hermana Vanesa Lopez cuñada Nahuel Sua…" at bounding box center [248, 234] width 415 height 62
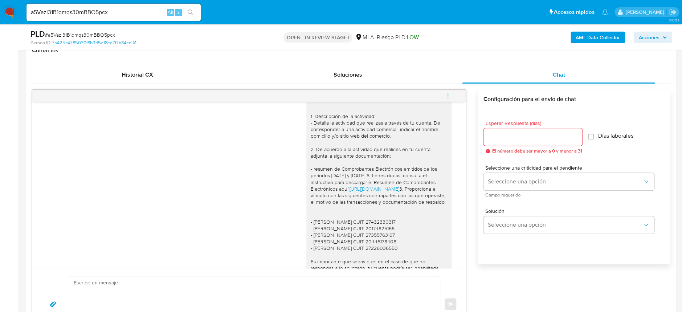
scroll to position [446, 0]
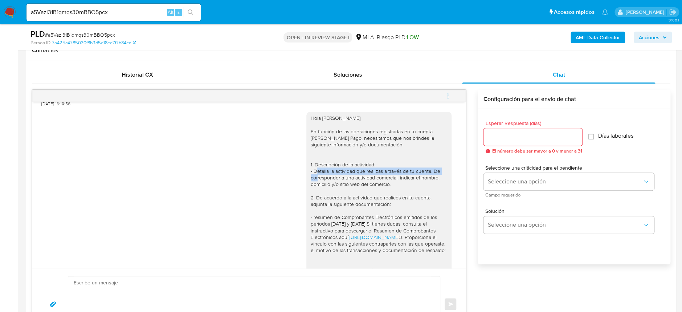
drag, startPoint x: 302, startPoint y: 202, endPoint x: 195, endPoint y: 188, distance: 108.0
click at [195, 188] on div "Hola Karol Janet Cardozo En función de las operaciones registradas en tu cuenta…" at bounding box center [248, 243] width 415 height 272
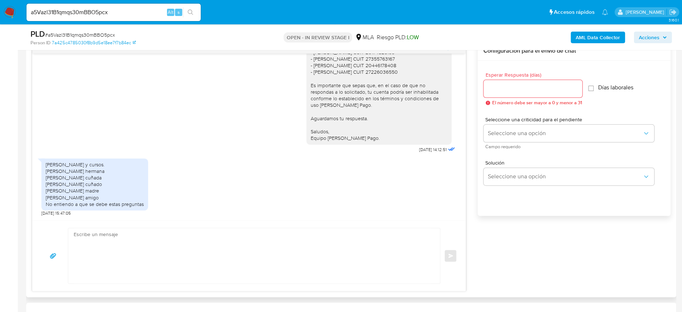
scroll to position [688, 0]
click at [252, 263] on textarea at bounding box center [252, 255] width 357 height 55
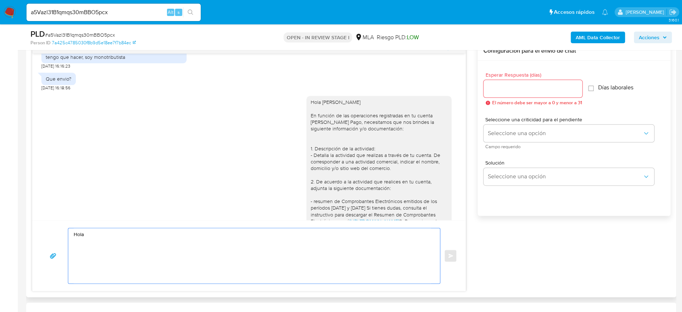
scroll to position [349, 0]
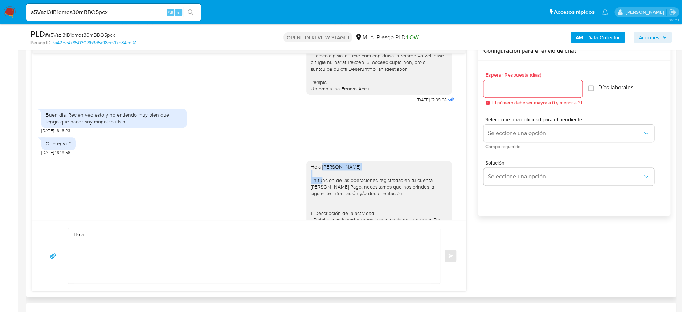
drag, startPoint x: 316, startPoint y: 182, endPoint x: 367, endPoint y: 184, distance: 51.9
click at [367, 184] on div "Hola Karol Janet Cardozo En función de las operaciones registradas en tu cuenta…" at bounding box center [379, 288] width 137 height 251
copy div "Karol Janet Cardozo"
click at [163, 238] on textarea "Hola" at bounding box center [252, 255] width 357 height 55
paste textarea "Karol Janet Cardozo"
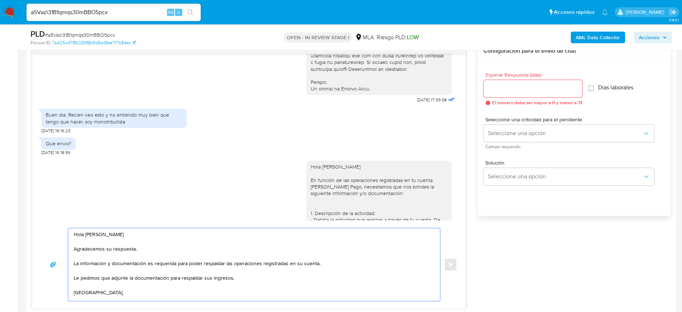
scroll to position [2, 0]
type textarea "Hola Karol Janet Cardozo Agradecemos su respuesta. La información y documentaci…"
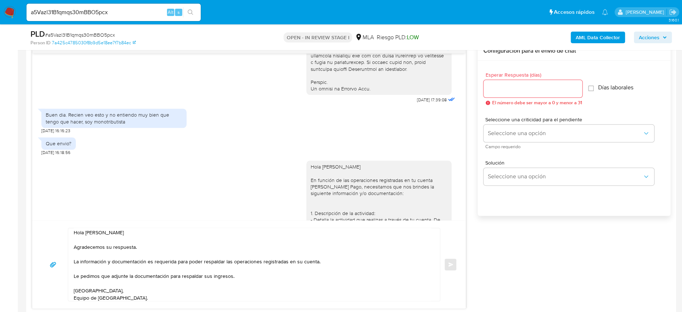
click at [550, 75] on span "Esperar Respuesta (días)" at bounding box center [535, 74] width 99 height 5
click at [550, 84] on input "Esperar Respuesta (días)" at bounding box center [533, 88] width 99 height 9
click at [542, 88] on input "Esperar Respuesta (días)" at bounding box center [533, 88] width 99 height 9
type input "1"
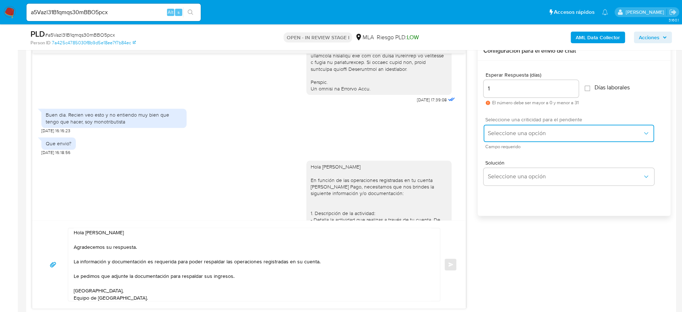
click at [556, 135] on span "Seleccione una opción" at bounding box center [565, 133] width 155 height 7
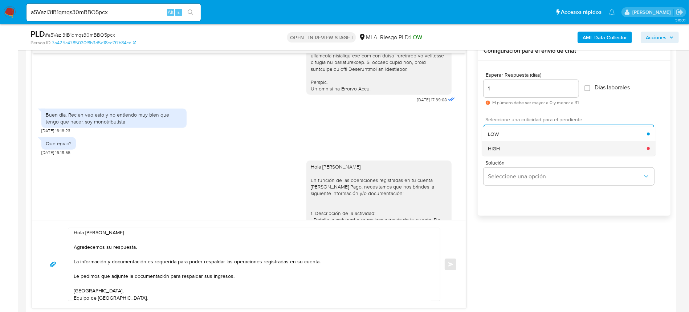
click at [536, 152] on div "HIGH" at bounding box center [567, 148] width 159 height 15
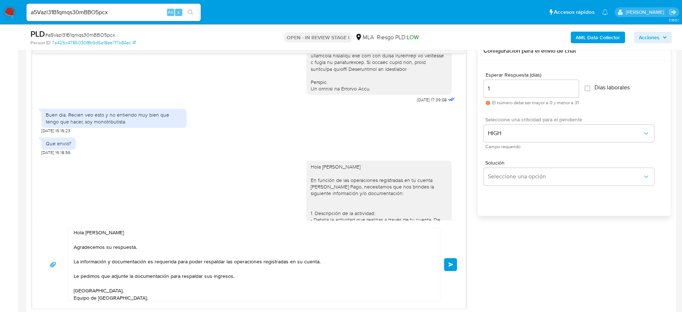
click at [451, 261] on button "Enviar" at bounding box center [450, 264] width 13 height 13
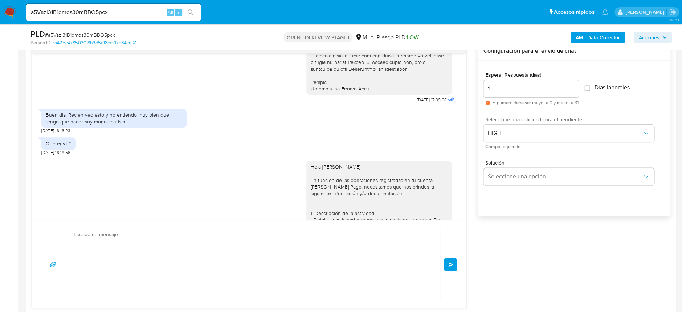
scroll to position [789, 0]
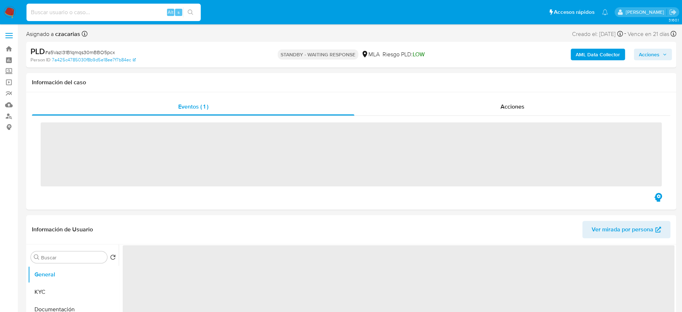
click at [99, 16] on input at bounding box center [114, 12] width 174 height 9
paste input "2Bslw96xGDjQZA5GcspNOqS3"
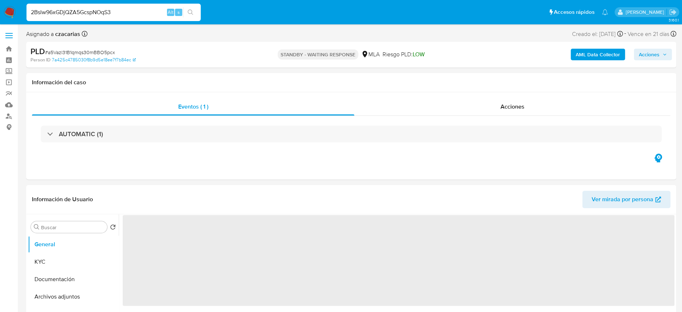
type input "2Bslw96xGDjQZA5GcspNOqS3"
click at [197, 13] on button "search-icon" at bounding box center [190, 12] width 15 height 10
select select "10"
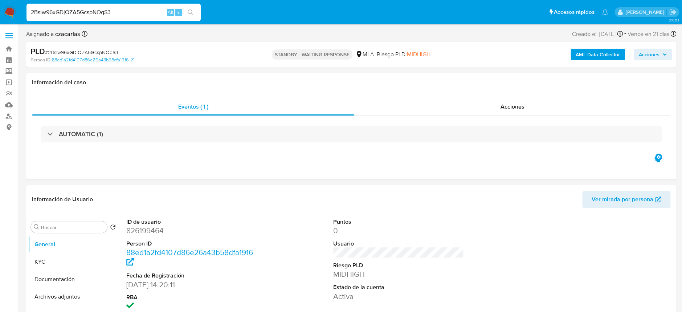
click at [134, 12] on input "2Bslw96xGDjQZA5GcspNOqS3" at bounding box center [114, 12] width 174 height 9
paste input "KlbMX4h7UvP14Df1q4ST0pUQ"
type input "KlbMX4h7UvP14Df1q4ST0pUQ"
click at [193, 19] on div "KlbMX4h7UvP14Df1q4ST0pUQ Alt s" at bounding box center [114, 12] width 174 height 17
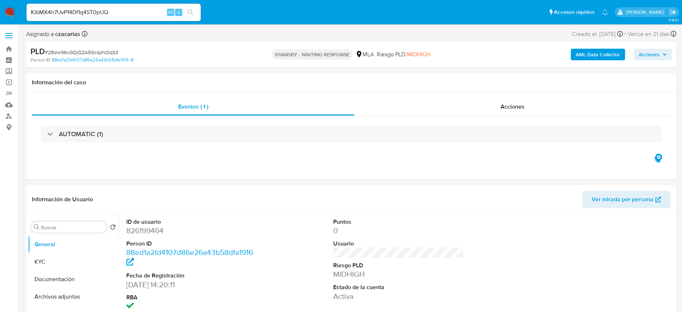
click at [192, 13] on icon "search-icon" at bounding box center [191, 12] width 6 height 6
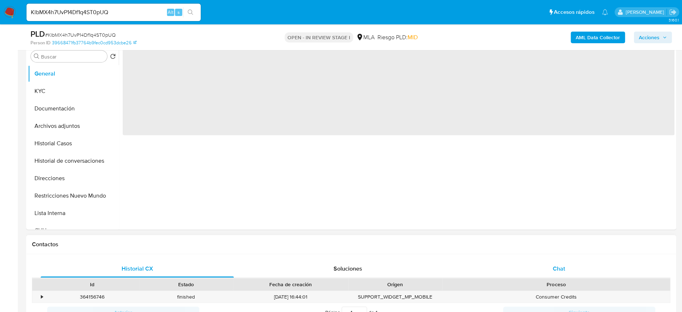
select select "10"
click at [561, 267] on span "Chat" at bounding box center [559, 268] width 12 height 8
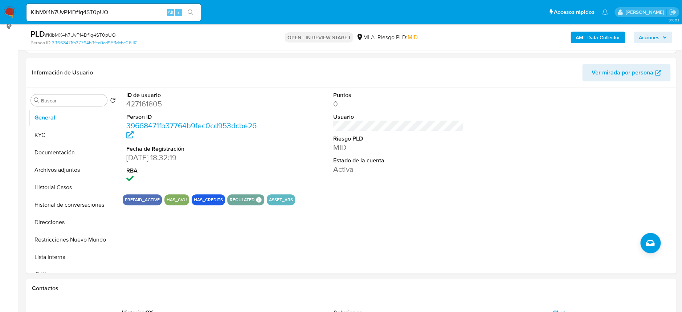
scroll to position [97, 0]
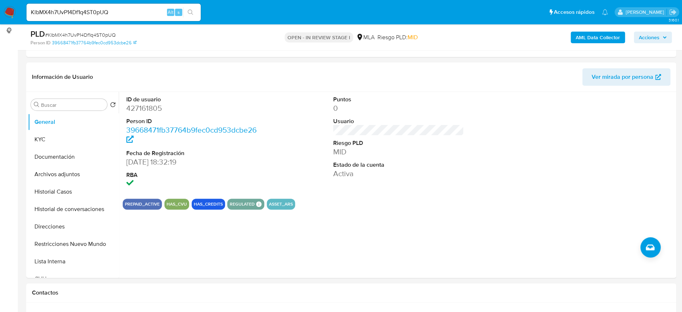
click at [88, 11] on input "KlbMX4h7UvP14Df1q4ST0pUQ" at bounding box center [114, 12] width 174 height 9
drag, startPoint x: 178, startPoint y: 16, endPoint x: 183, endPoint y: 12, distance: 6.5
click at [181, 13] on div "s" at bounding box center [178, 12] width 7 height 7
click at [191, 6] on div "KlbMX4h7UvP14Df1q4ST0pUQ Alt s" at bounding box center [114, 12] width 174 height 17
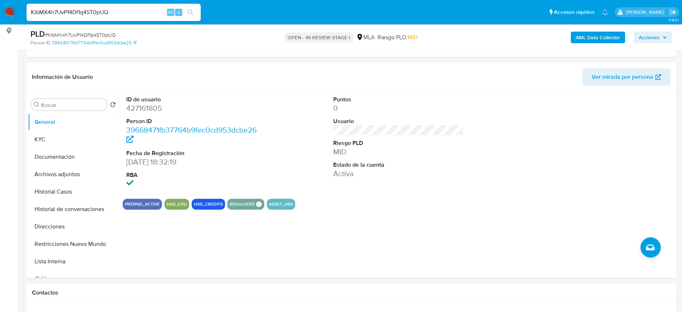
click at [190, 13] on icon "search-icon" at bounding box center [191, 12] width 6 height 6
click at [137, 114] on dl "ID de usuario 427161805 Person ID 39668471fb37764b9fec0cd953dcbe26 Fecha de Reg…" at bounding box center [191, 142] width 131 height 94
click at [138, 114] on dl "ID de usuario 427161805 Person ID 39668471fb37764b9fec0cd953dcbe26 Fecha de Reg…" at bounding box center [191, 142] width 131 height 94
click at [142, 107] on dd "427161805" at bounding box center [191, 108] width 131 height 10
drag, startPoint x: 142, startPoint y: 107, endPoint x: 147, endPoint y: 107, distance: 5.1
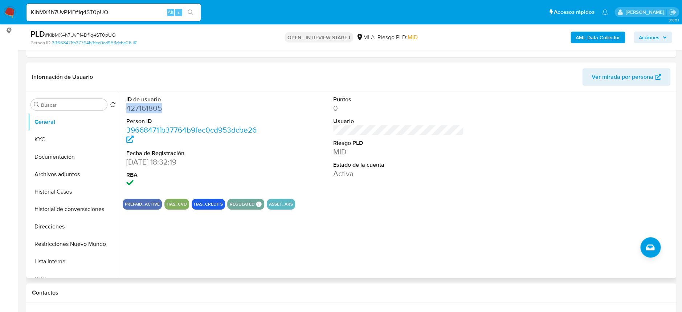
click at [142, 107] on dd "427161805" at bounding box center [191, 108] width 131 height 10
copy dd "427161805"
click at [82, 11] on input "KlbMX4h7UvP14Df1q4ST0pUQ" at bounding box center [114, 12] width 174 height 9
paste input "EVW6az6gPerDM8mpvwXNeDKP"
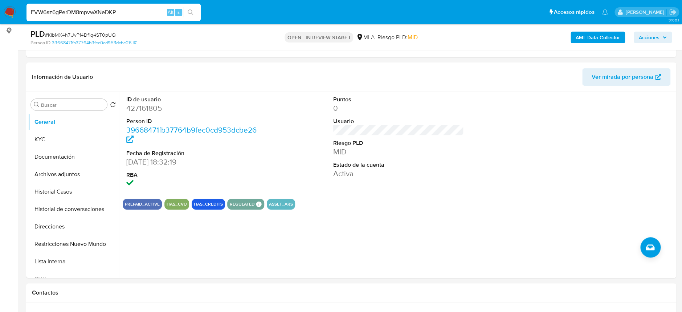
type input "EVW6az6gPerDM8mpvwXNeDKP"
click at [195, 5] on div "EVW6az6gPerDM8mpvwXNeDKP Alt s" at bounding box center [114, 12] width 174 height 17
click at [193, 10] on icon "search-icon" at bounding box center [191, 12] width 6 height 6
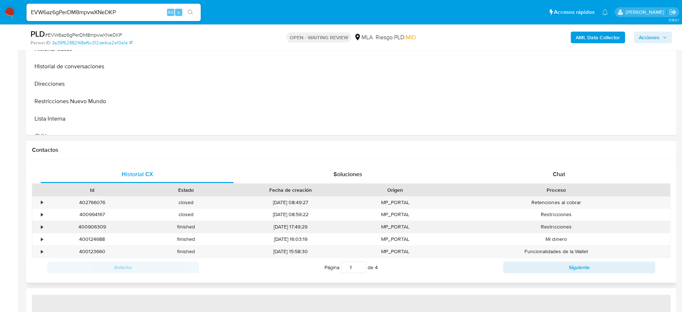
select select "10"
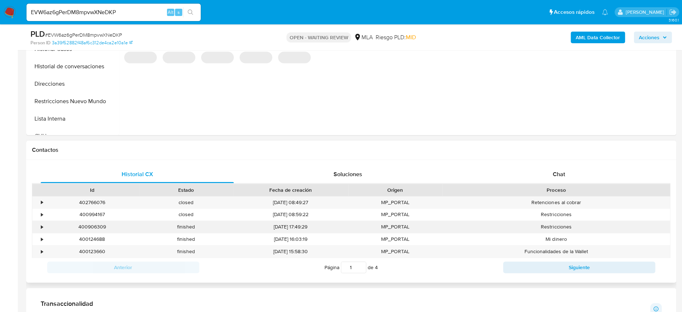
scroll to position [242, 0]
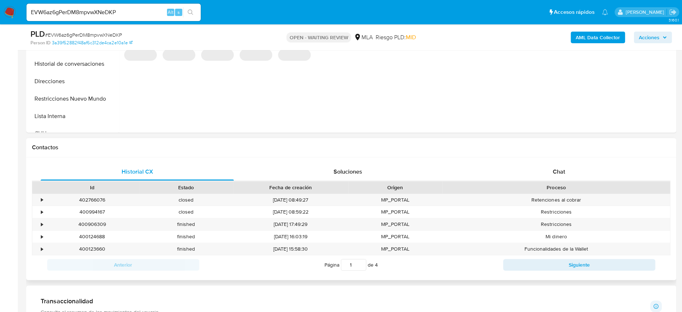
click at [578, 161] on div "Historial CX Soluciones Chat Id Estado Fecha de creación Origen Proceso • 40276…" at bounding box center [351, 218] width 650 height 123
click at [576, 164] on div "Chat" at bounding box center [558, 171] width 193 height 17
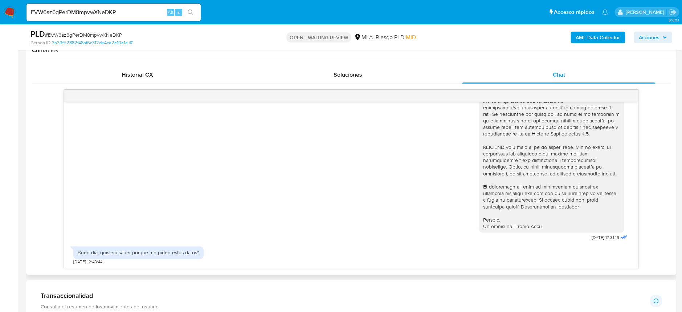
scroll to position [273, 0]
